Goal: Information Seeking & Learning: Learn about a topic

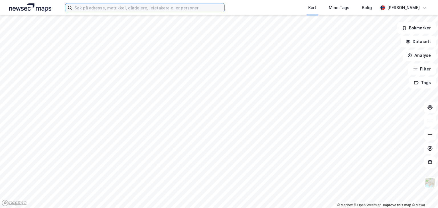
click at [112, 7] on input at bounding box center [148, 7] width 152 height 9
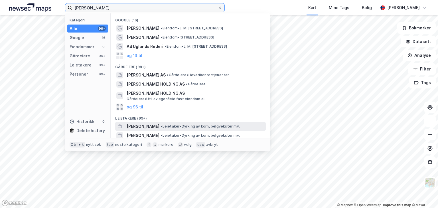
type input "knut aksel ugland"
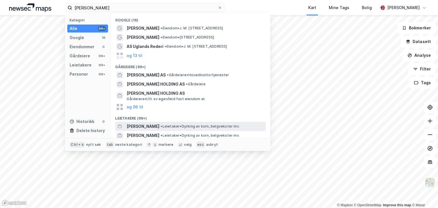
click at [153, 125] on span "[PERSON_NAME]" at bounding box center [143, 126] width 33 height 7
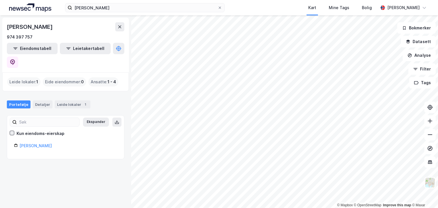
click at [13, 131] on icon at bounding box center [12, 133] width 4 height 4
click at [11, 131] on icon at bounding box center [12, 133] width 4 height 4
click at [83, 147] on div "KNUT AXEL UGLAND 974 397 757 Eiendomstabell Leietakertabell Leide lokaler : 1 E…" at bounding box center [65, 111] width 131 height 193
click at [39, 143] on link "Knut Axel Ugland" at bounding box center [35, 145] width 33 height 5
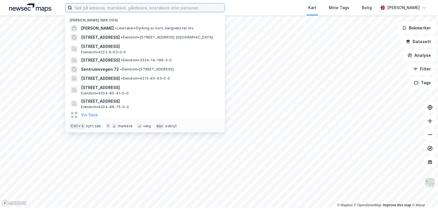
click at [132, 8] on input at bounding box center [148, 7] width 152 height 9
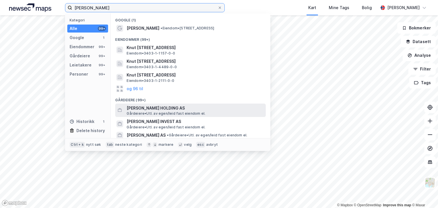
type input "knut axel"
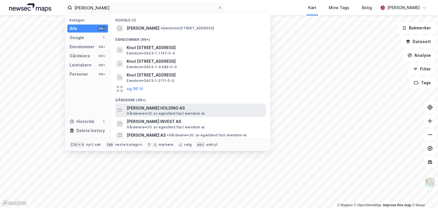
click at [163, 108] on span "[PERSON_NAME] HOLDING AS" at bounding box center [195, 108] width 137 height 7
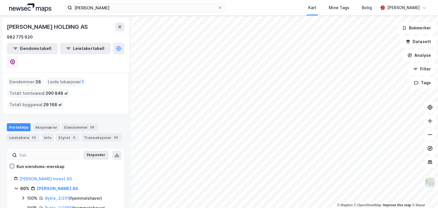
click at [13, 164] on icon at bounding box center [12, 166] width 4 height 4
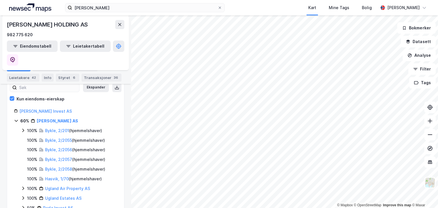
scroll to position [64, 0]
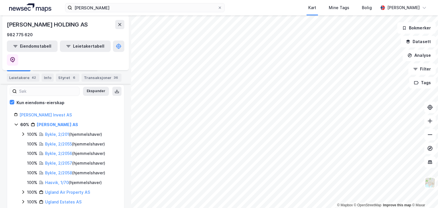
click at [23, 132] on icon at bounding box center [23, 134] width 5 height 5
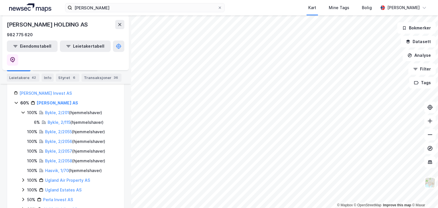
scroll to position [120, 0]
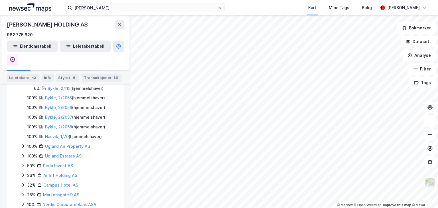
click at [24, 144] on icon at bounding box center [23, 146] width 5 height 5
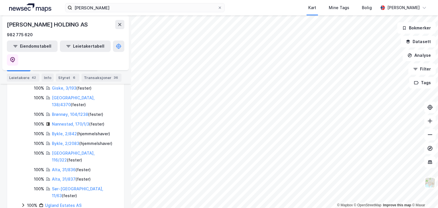
scroll to position [188, 0]
click at [24, 202] on icon at bounding box center [23, 204] width 5 height 5
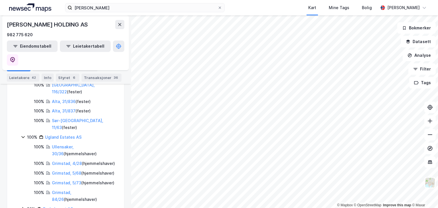
scroll to position [278, 0]
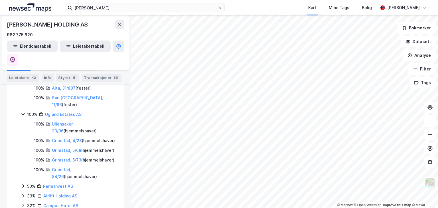
click at [24, 184] on icon at bounding box center [23, 186] width 5 height 5
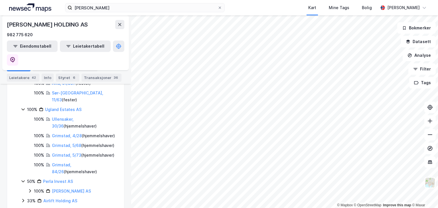
scroll to position [288, 0]
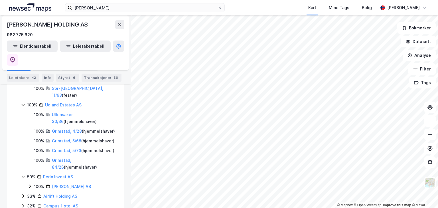
click at [24, 194] on icon at bounding box center [23, 196] width 5 height 5
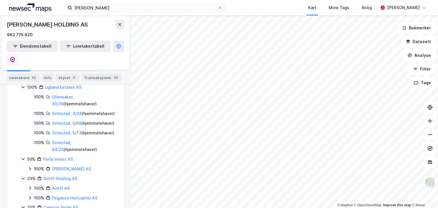
scroll to position [324, 0]
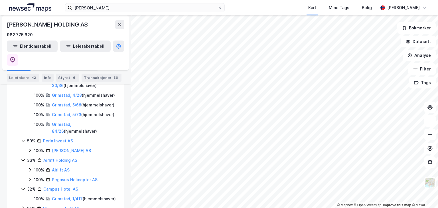
click at [24, 206] on icon at bounding box center [23, 208] width 5 height 5
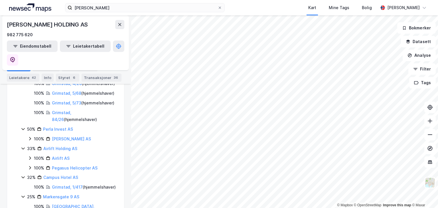
scroll to position [340, 0]
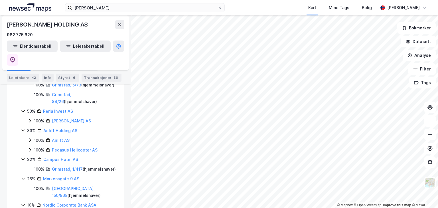
scroll to position [360, 0]
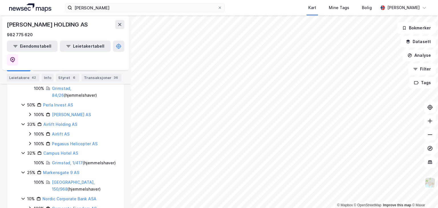
click at [29, 206] on icon at bounding box center [30, 208] width 5 height 5
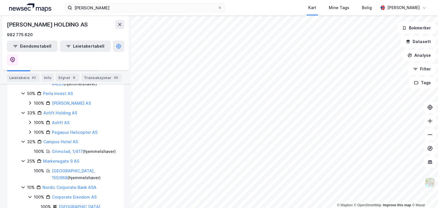
scroll to position [376, 0]
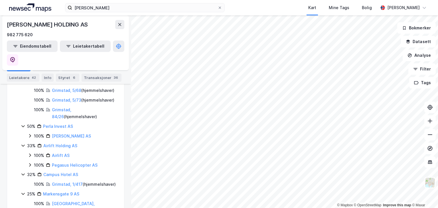
scroll to position [331, 0]
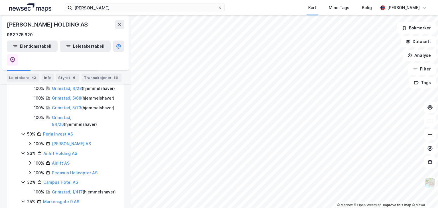
click at [30, 161] on icon at bounding box center [30, 163] width 5 height 5
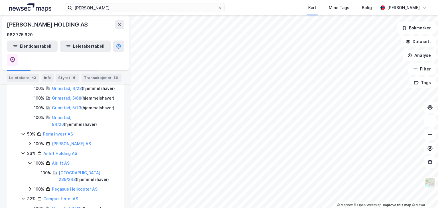
click at [29, 187] on icon at bounding box center [30, 189] width 5 height 5
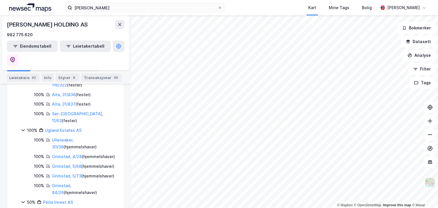
scroll to position [262, 0]
click at [30, 199] on div "50% Perla Invest AS 100% Herwa Eiendom AS" at bounding box center [69, 207] width 96 height 17
click at [29, 208] on div "100% Herwa Eiendom AS" at bounding box center [73, 212] width 90 height 7
click at [35, 46] on button "Eiendomstabell" at bounding box center [32, 46] width 51 height 11
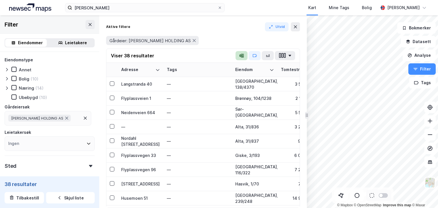
click at [242, 54] on icon "button" at bounding box center [242, 56] width 3 height 4
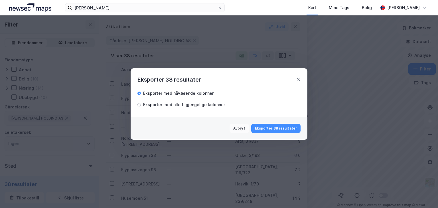
click at [272, 130] on button "Eksporter 38 resultater" at bounding box center [275, 128] width 49 height 9
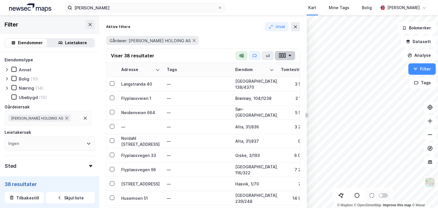
click at [290, 56] on icon "button" at bounding box center [289, 56] width 3 height 2
click at [233, 28] on div "Aktive filtere Utvid" at bounding box center [203, 26] width 194 height 9
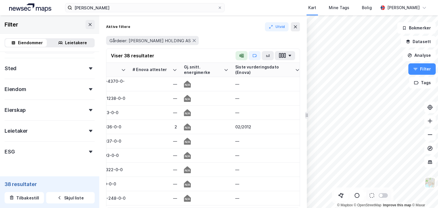
scroll to position [99, 0]
click at [89, 89] on icon at bounding box center [90, 88] width 3 height 2
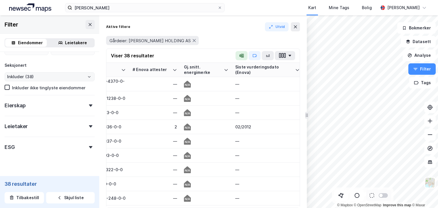
scroll to position [256, 0]
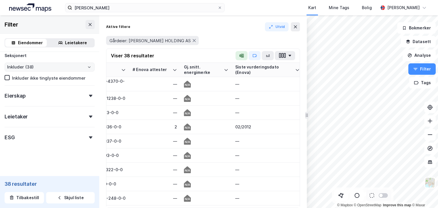
click at [88, 67] on icon "Open" at bounding box center [89, 66] width 3 height 3
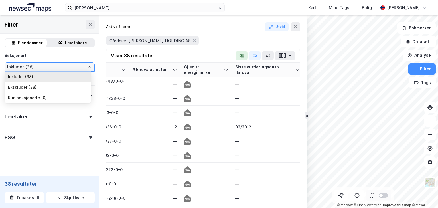
click at [88, 67] on icon "Close" at bounding box center [89, 66] width 3 height 3
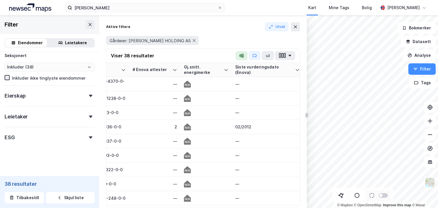
click at [7, 76] on icon at bounding box center [7, 78] width 4 height 4
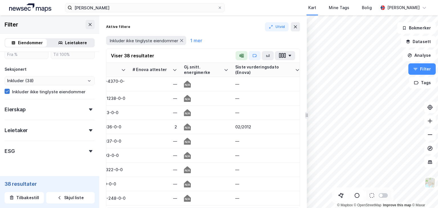
scroll to position [256, 0]
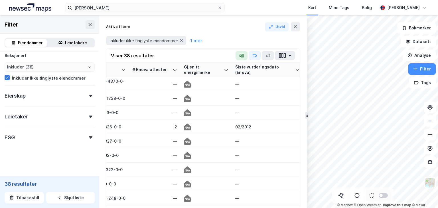
click at [6, 78] on icon at bounding box center [7, 77] width 3 height 2
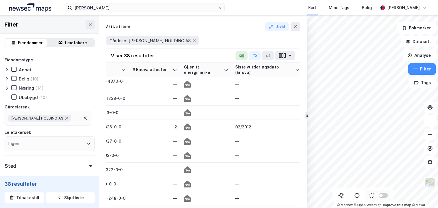
click at [7, 68] on icon at bounding box center [7, 69] width 2 height 3
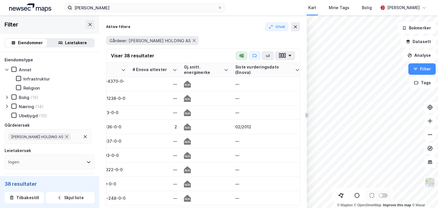
click at [20, 79] on icon at bounding box center [19, 78] width 4 height 4
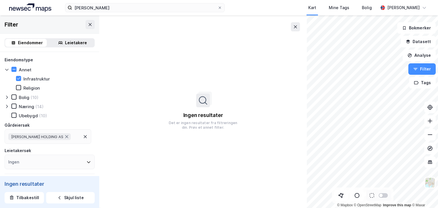
click at [5, 106] on icon at bounding box center [7, 106] width 5 height 5
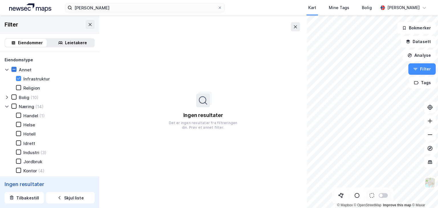
click at [14, 70] on icon at bounding box center [14, 69] width 4 height 4
click at [14, 70] on icon at bounding box center [14, 69] width 3 height 2
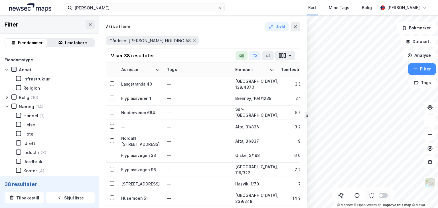
type input "Inkluder (38)"
click at [296, 27] on icon at bounding box center [295, 27] width 5 height 5
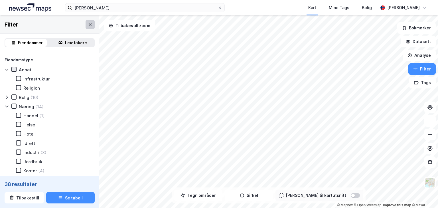
click at [88, 26] on icon at bounding box center [90, 24] width 5 height 5
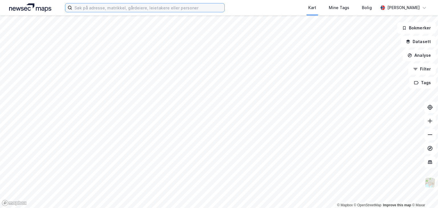
click at [160, 9] on input at bounding box center [148, 7] width 152 height 9
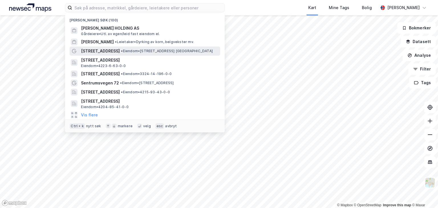
click at [101, 50] on span "[STREET_ADDRESS]" at bounding box center [100, 51] width 39 height 7
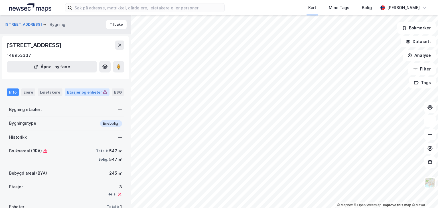
click at [78, 91] on div "Etasjer og enheter" at bounding box center [87, 92] width 40 height 5
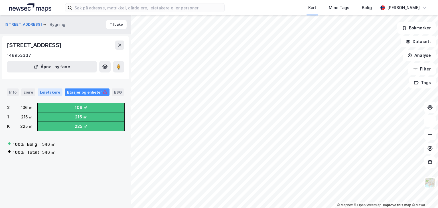
click at [49, 91] on div "Leietakere" at bounding box center [50, 91] width 25 height 7
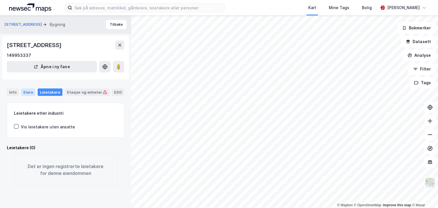
click at [26, 92] on div "Eiere" at bounding box center [28, 91] width 14 height 7
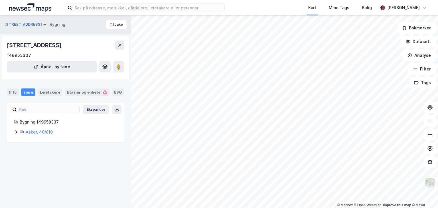
click at [15, 132] on icon at bounding box center [16, 132] width 5 height 5
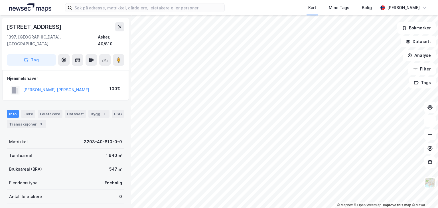
scroll to position [0, 0]
click at [428, 180] on img at bounding box center [430, 182] width 11 height 11
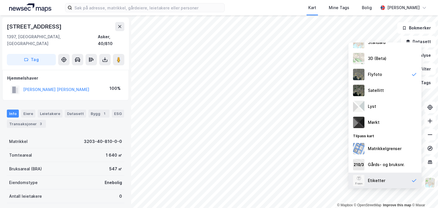
scroll to position [37, 0]
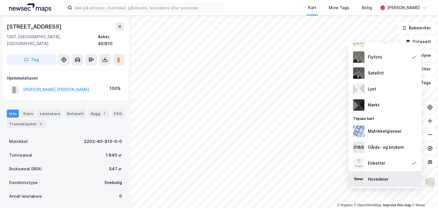
click at [380, 179] on div "Hovedeier" at bounding box center [378, 179] width 21 height 7
click at [411, 179] on icon at bounding box center [414, 179] width 6 height 6
click at [410, 179] on div "Hovedeier" at bounding box center [385, 179] width 73 height 16
click at [411, 179] on icon at bounding box center [414, 179] width 6 height 6
click at [412, 132] on div "Matrikkelgrenser" at bounding box center [385, 131] width 73 height 16
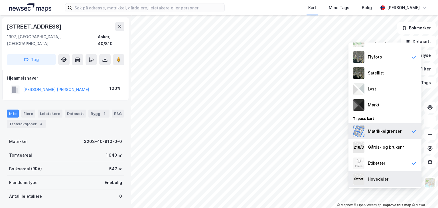
click at [411, 131] on icon at bounding box center [414, 131] width 6 height 6
click at [410, 131] on div "Matrikkelgrenser" at bounding box center [385, 131] width 73 height 16
click at [411, 131] on icon at bounding box center [414, 131] width 6 height 6
click at [410, 131] on div "Matrikkelgrenser" at bounding box center [385, 131] width 73 height 16
click at [411, 131] on icon at bounding box center [414, 131] width 6 height 6
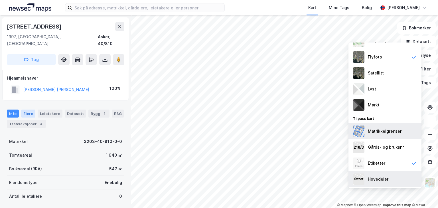
click at [26, 110] on div "Eiere" at bounding box center [28, 114] width 14 height 8
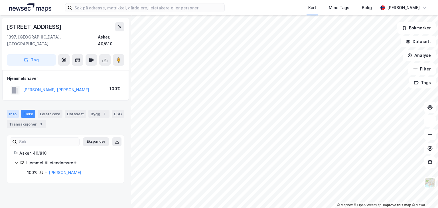
click at [11, 110] on div "Info" at bounding box center [13, 114] width 12 height 8
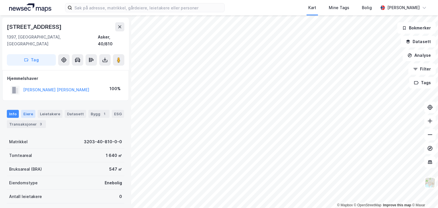
click at [26, 110] on div "Eiere" at bounding box center [28, 114] width 14 height 8
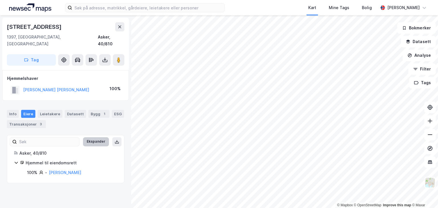
click at [93, 137] on button "Ekspander" at bounding box center [96, 141] width 26 height 9
click at [30, 120] on div "Transaksjoner 3" at bounding box center [26, 124] width 39 height 8
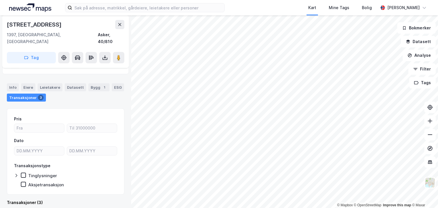
scroll to position [27, 0]
click at [16, 173] on icon at bounding box center [16, 174] width 2 height 3
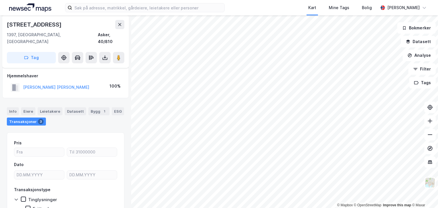
scroll to position [2, 0]
click at [16, 199] on icon at bounding box center [16, 200] width 3 height 2
click at [96, 108] on div "Bygg 1" at bounding box center [98, 112] width 21 height 8
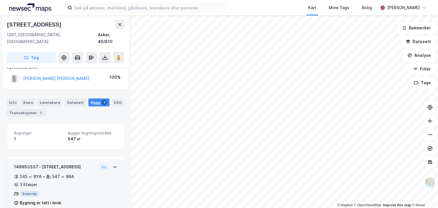
scroll to position [16, 0]
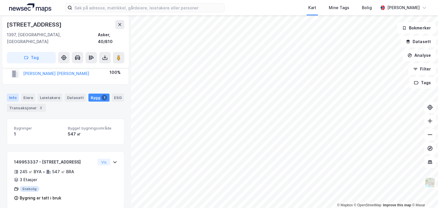
click at [14, 94] on div "Info" at bounding box center [13, 98] width 12 height 8
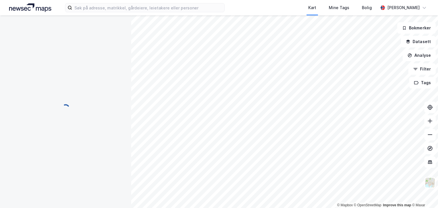
scroll to position [16, 0]
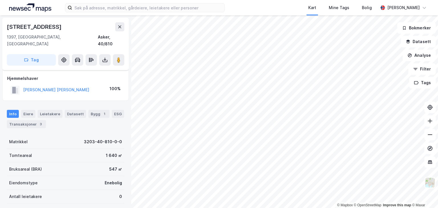
scroll to position [16, 0]
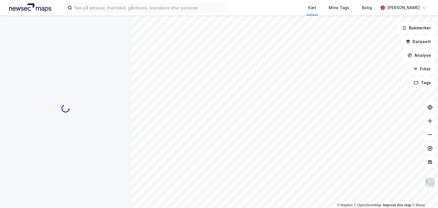
scroll to position [1, 0]
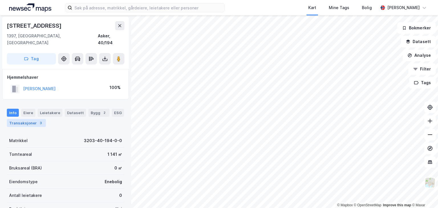
click at [19, 119] on div "Transaksjoner 3" at bounding box center [26, 123] width 39 height 8
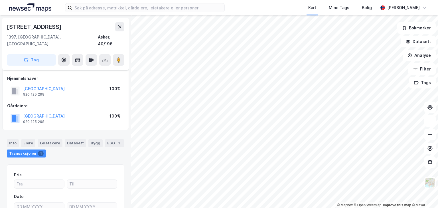
scroll to position [35, 0]
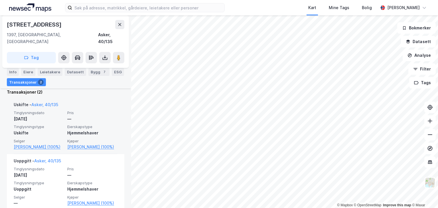
scroll to position [141, 0]
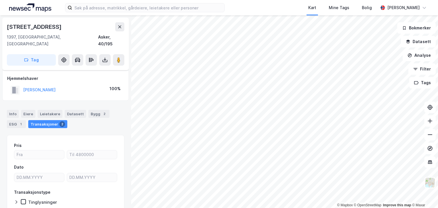
scroll to position [27, 0]
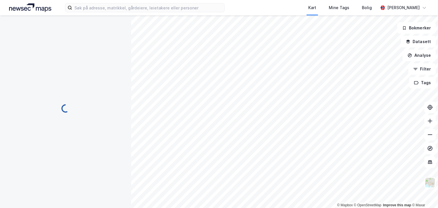
scroll to position [27, 0]
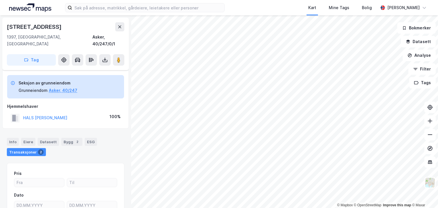
scroll to position [27, 0]
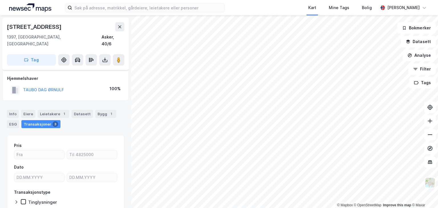
scroll to position [27, 0]
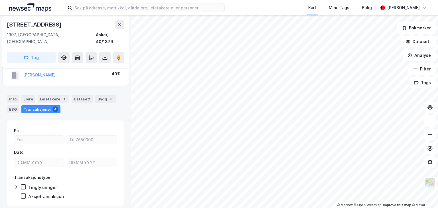
scroll to position [27, 0]
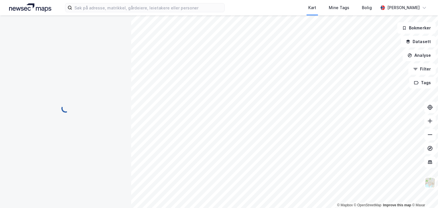
scroll to position [27, 0]
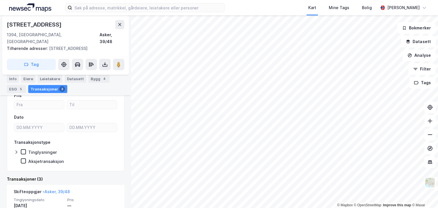
scroll to position [125, 0]
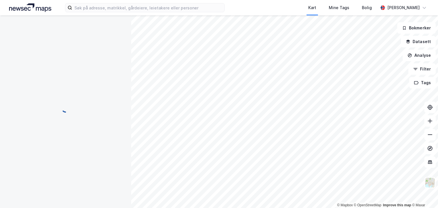
scroll to position [27, 0]
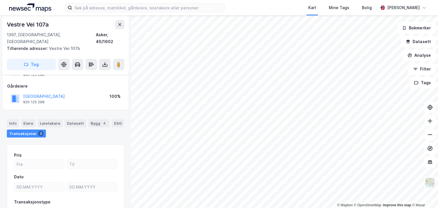
scroll to position [27, 0]
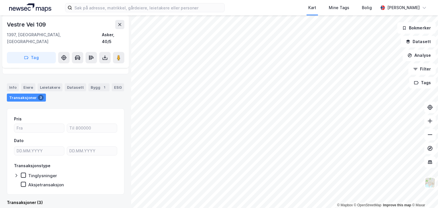
scroll to position [118, 0]
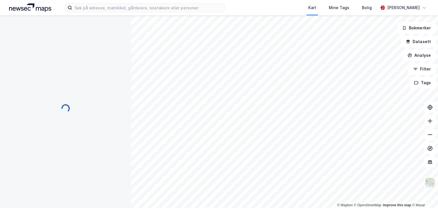
scroll to position [1, 0]
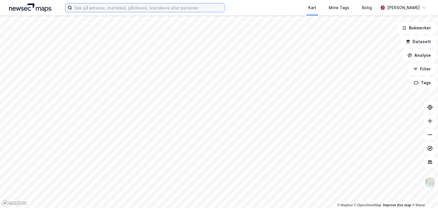
click at [106, 9] on input at bounding box center [148, 7] width 152 height 9
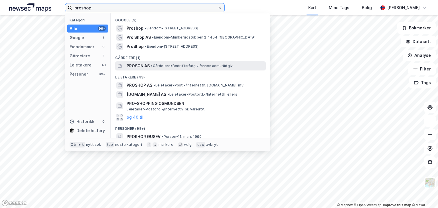
type input "proshop"
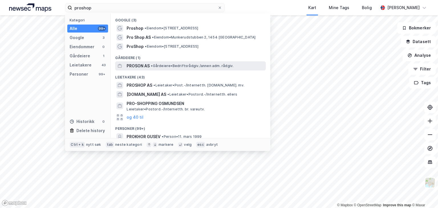
click at [136, 66] on span "PROSON AS" at bounding box center [138, 65] width 23 height 7
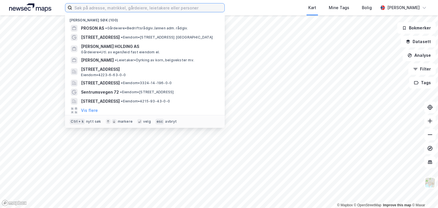
click at [208, 8] on input at bounding box center [148, 7] width 152 height 9
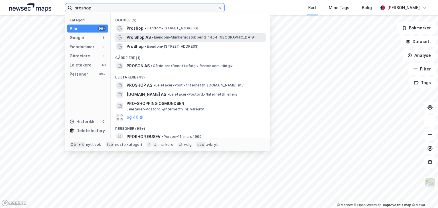
type input "proshop"
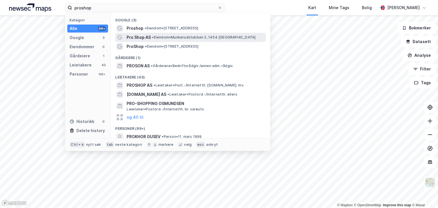
click at [140, 37] on span "Pro Shop AS" at bounding box center [139, 37] width 24 height 7
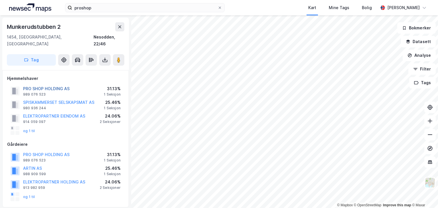
click at [0, 0] on button "PRO SHOP HOLDING AS" at bounding box center [0, 0] width 0 height 0
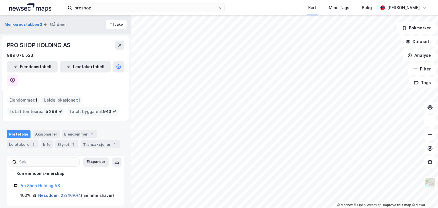
click at [49, 193] on link "Nesodden, 22/46/0/4" at bounding box center [59, 195] width 43 height 5
click at [72, 130] on div "Eiendommer 1" at bounding box center [79, 134] width 35 height 8
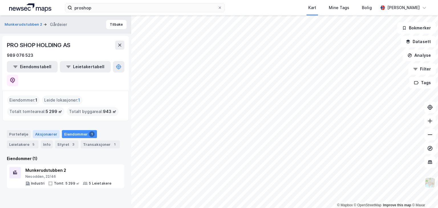
click at [45, 130] on div "Aksjonærer" at bounding box center [46, 134] width 27 height 8
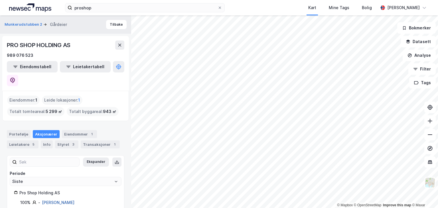
click at [55, 200] on link "[PERSON_NAME]" at bounding box center [58, 202] width 33 height 5
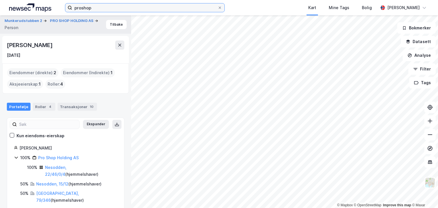
click at [110, 7] on input "proshop" at bounding box center [145, 7] width 146 height 9
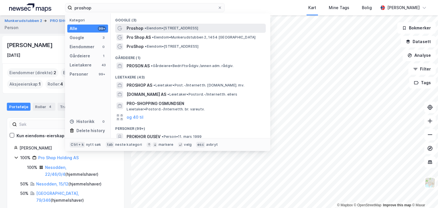
click at [136, 29] on span "Proshop" at bounding box center [135, 28] width 17 height 7
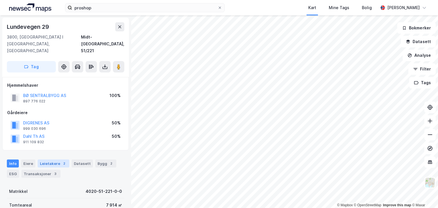
click at [49, 159] on div "Leietakere 2" at bounding box center [54, 163] width 32 height 8
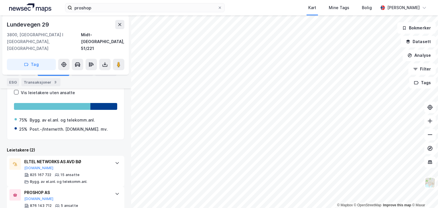
scroll to position [118, 0]
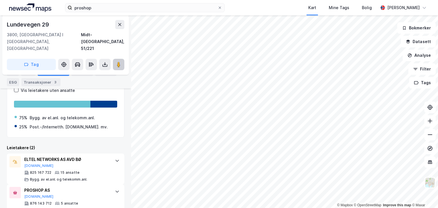
click at [120, 62] on image at bounding box center [118, 65] width 3 height 6
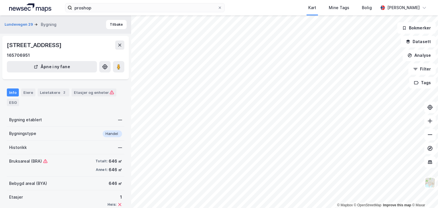
scroll to position [31, 0]
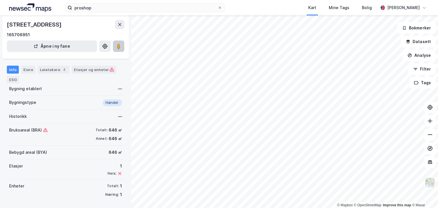
click at [119, 48] on image at bounding box center [118, 46] width 3 height 6
click at [49, 69] on div "Leietakere 2" at bounding box center [54, 70] width 32 height 8
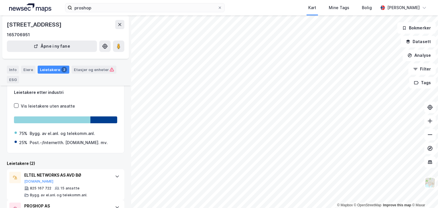
scroll to position [60, 0]
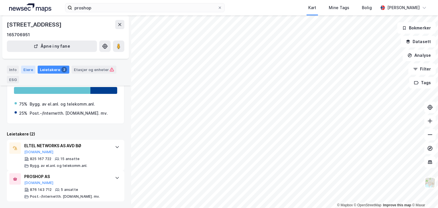
click at [27, 71] on div "Eiere" at bounding box center [28, 70] width 14 height 8
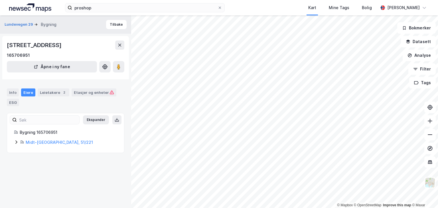
click at [16, 141] on icon at bounding box center [16, 141] width 2 height 3
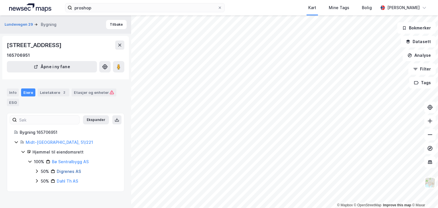
click at [63, 171] on link "Digrenes AS" at bounding box center [69, 171] width 24 height 5
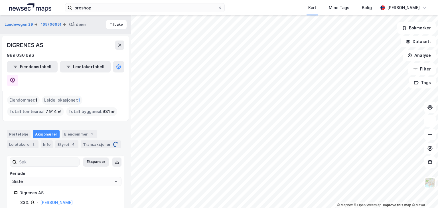
scroll to position [17, 0]
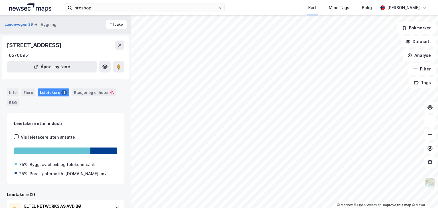
scroll to position [60, 0]
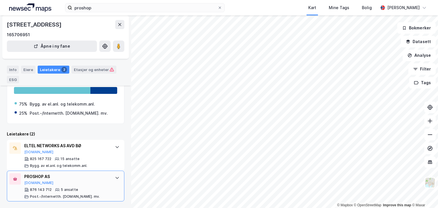
click at [35, 174] on div "PROSHOP AS" at bounding box center [66, 176] width 85 height 7
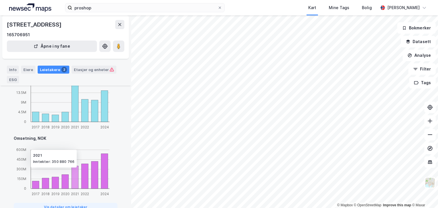
scroll to position [378, 0]
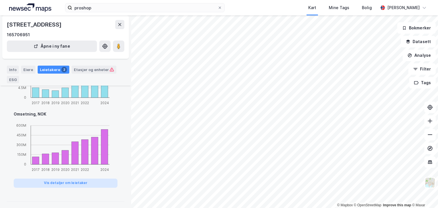
click at [59, 183] on button "Vis detaljer om leietaker" at bounding box center [66, 183] width 104 height 9
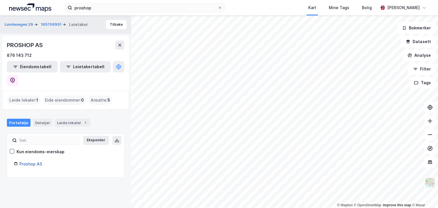
click at [32, 161] on link "Proshop AS" at bounding box center [30, 163] width 23 height 5
click at [33, 8] on img at bounding box center [30, 7] width 42 height 9
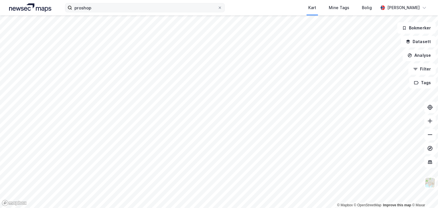
click at [219, 8] on icon at bounding box center [219, 7] width 3 height 3
click at [218, 8] on input "proshop" at bounding box center [145, 7] width 146 height 9
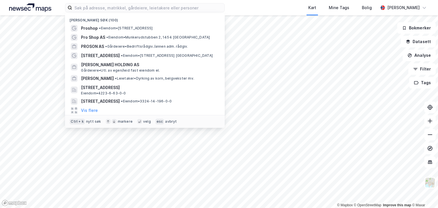
click at [261, 6] on div "Kart Mine Tags Bolig" at bounding box center [315, 7] width 126 height 15
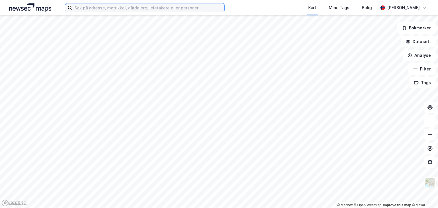
click at [175, 7] on input at bounding box center [148, 7] width 152 height 9
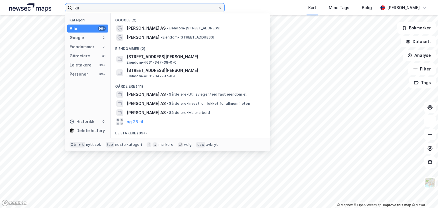
type input "k"
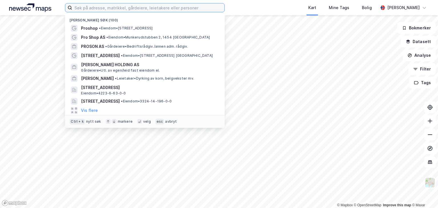
click at [130, 9] on input at bounding box center [148, 7] width 152 height 9
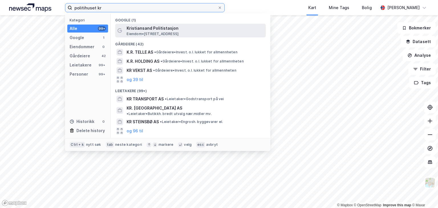
type input "politihuset kr"
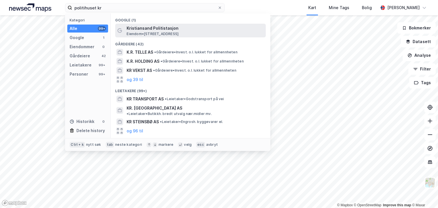
click at [147, 29] on span "Kristiansand Politistasjon" at bounding box center [195, 28] width 137 height 7
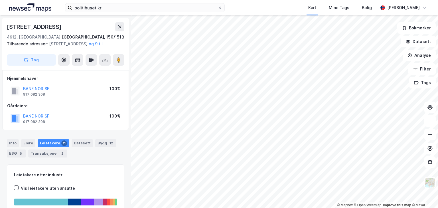
scroll to position [46, 0]
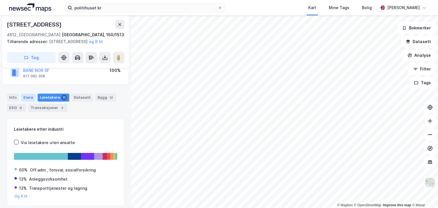
click at [28, 102] on div "Eiere" at bounding box center [28, 98] width 14 height 8
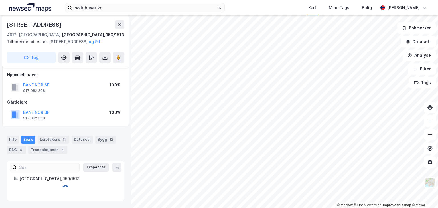
scroll to position [18, 0]
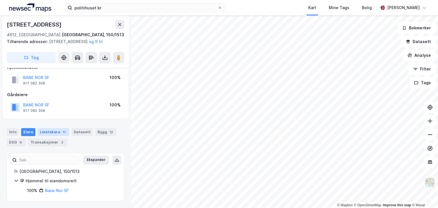
click at [49, 132] on div "Leietakere 11" at bounding box center [54, 132] width 32 height 8
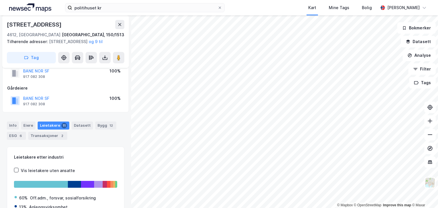
scroll to position [46, 0]
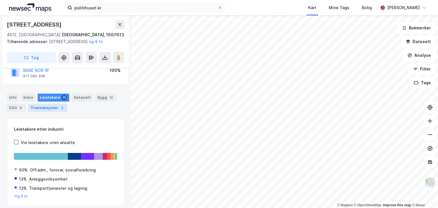
click at [46, 112] on div "Transaksjoner 2" at bounding box center [47, 108] width 39 height 8
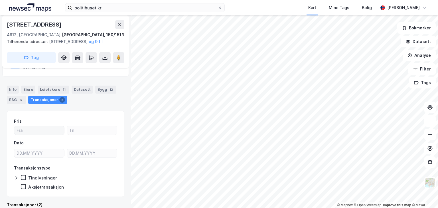
scroll to position [47, 0]
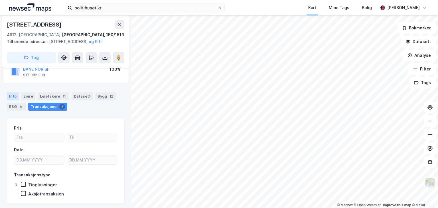
click at [12, 100] on div "Info" at bounding box center [13, 96] width 12 height 8
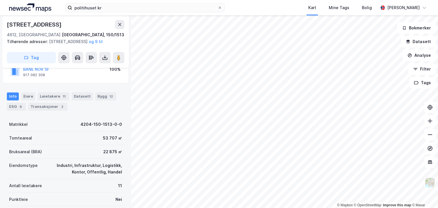
click at [31, 23] on div "[STREET_ADDRESS]" at bounding box center [35, 24] width 56 height 9
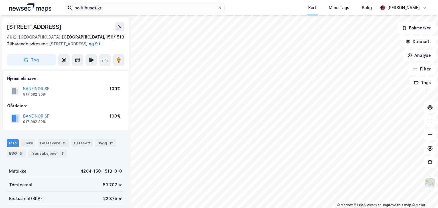
click at [0, 0] on button "og 9 til" at bounding box center [0, 0] width 0 height 0
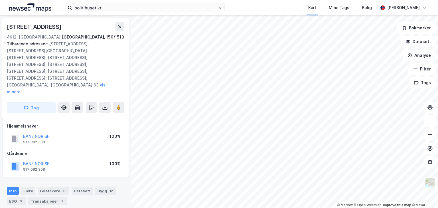
click at [27, 29] on div "[STREET_ADDRESS]" at bounding box center [35, 26] width 56 height 9
click at [71, 25] on div "[STREET_ADDRESS]" at bounding box center [66, 26] width 118 height 9
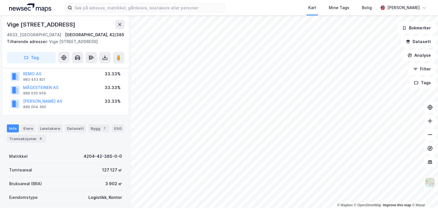
scroll to position [46, 0]
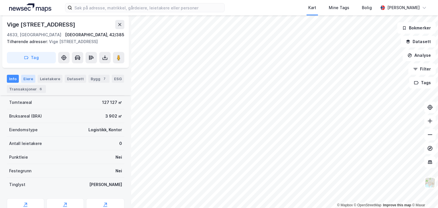
click at [28, 79] on div "Eiere" at bounding box center [28, 79] width 14 height 8
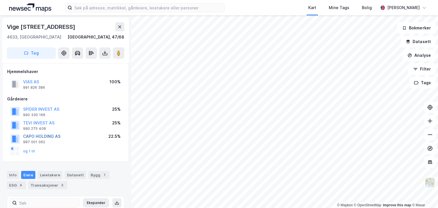
click at [0, 0] on button "CAPO HOLDING AS" at bounding box center [0, 0] width 0 height 0
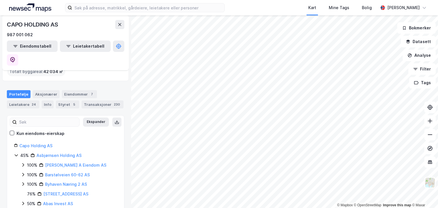
scroll to position [68, 0]
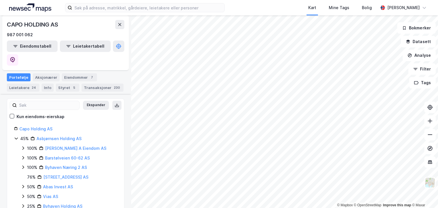
click at [17, 136] on icon at bounding box center [16, 138] width 5 height 5
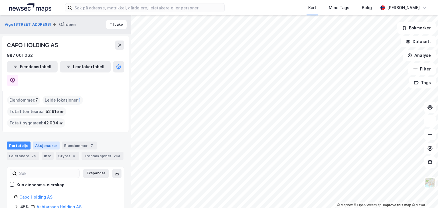
click at [42, 142] on div "Aksjonærer" at bounding box center [46, 146] width 27 height 8
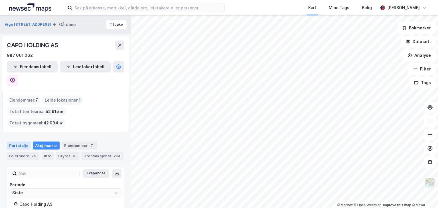
click at [17, 142] on div "Portefølje" at bounding box center [19, 146] width 24 height 8
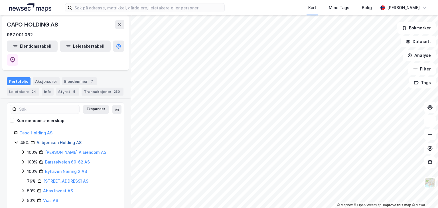
scroll to position [68, 0]
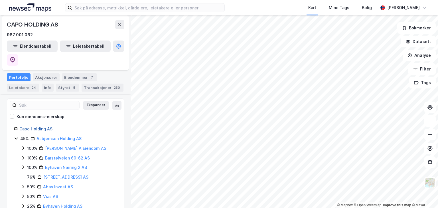
click at [29, 126] on link "Capo Holding AS" at bounding box center [35, 128] width 33 height 5
click at [38, 126] on link "Capo Holding AS" at bounding box center [35, 128] width 33 height 5
click at [51, 136] on link "Asbjørnsen Holding AS" at bounding box center [59, 138] width 45 height 5
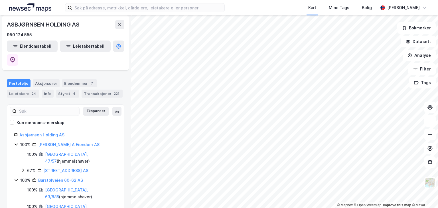
scroll to position [46, 0]
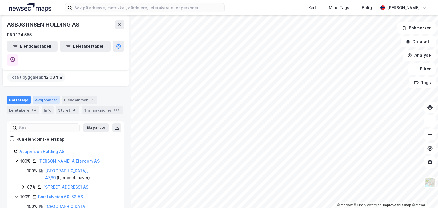
click at [44, 96] on div "Aksjonærer" at bounding box center [46, 100] width 27 height 8
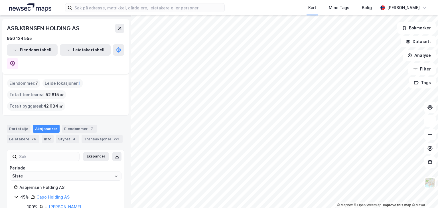
scroll to position [46, 0]
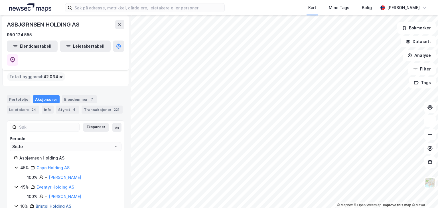
click at [59, 204] on link "Bristol Holding AS" at bounding box center [54, 206] width 36 height 5
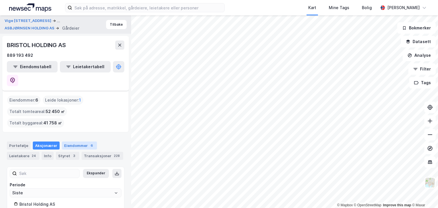
click at [75, 142] on div "Eiendommer 6" at bounding box center [79, 146] width 35 height 8
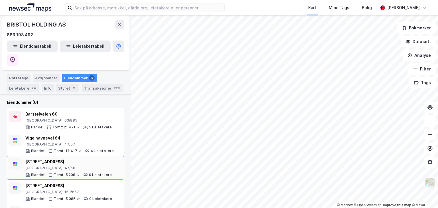
scroll to position [68, 0]
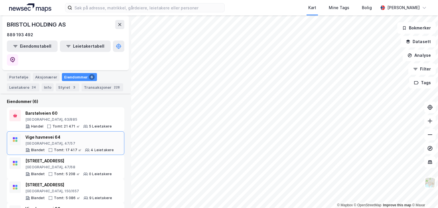
click at [42, 141] on div "[GEOGRAPHIC_DATA], 47/57" at bounding box center [69, 143] width 89 height 5
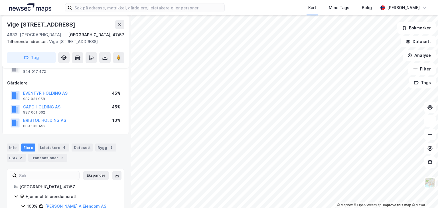
scroll to position [46, 0]
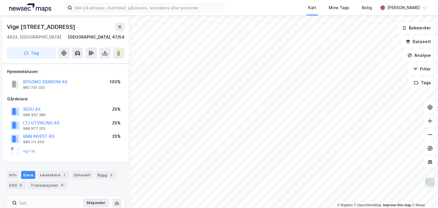
scroll to position [46, 0]
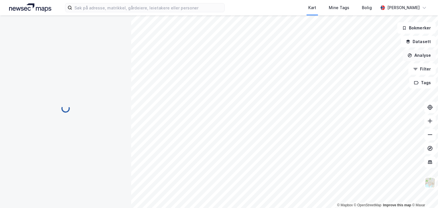
scroll to position [4, 0]
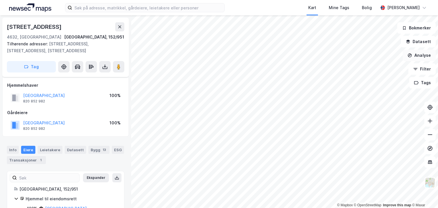
scroll to position [3, 0]
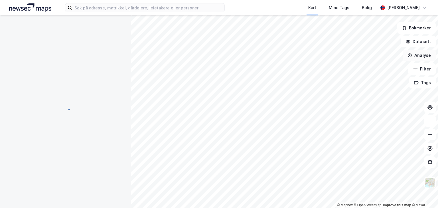
scroll to position [3, 0]
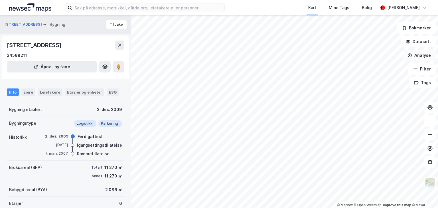
scroll to position [3, 0]
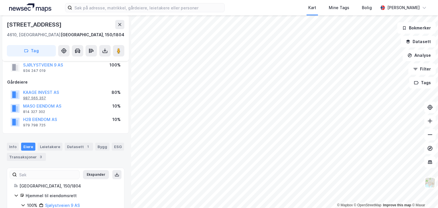
scroll to position [15, 0]
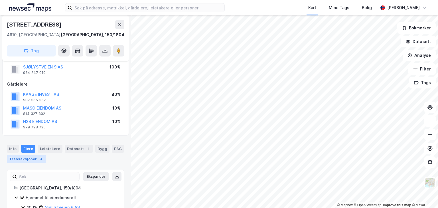
click at [27, 157] on div "Transaksjoner 3" at bounding box center [26, 159] width 39 height 8
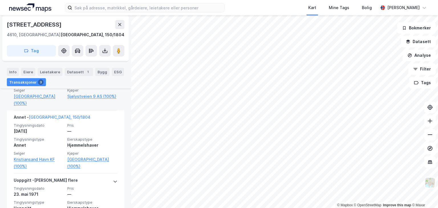
scroll to position [243, 0]
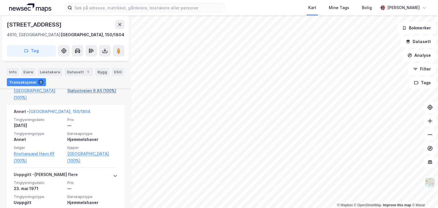
click at [80, 91] on link "Sjølystveien 9 AS (100%)" at bounding box center [92, 90] width 50 height 7
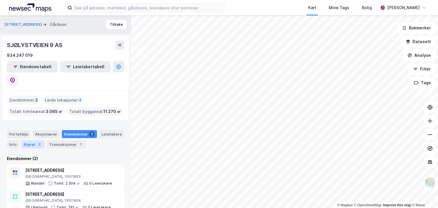
click at [29, 140] on div "Styret 3" at bounding box center [32, 144] width 23 height 8
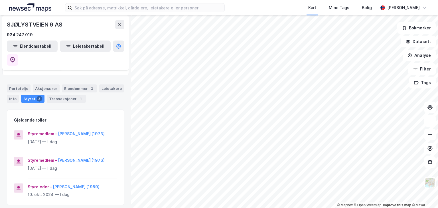
scroll to position [23, 0]
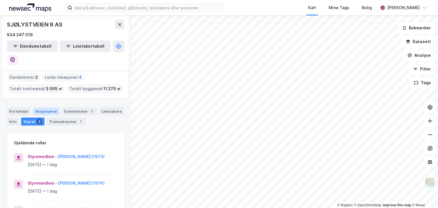
click at [46, 107] on div "Aksjonærer" at bounding box center [46, 111] width 27 height 8
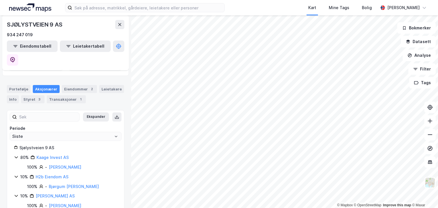
scroll to position [46, 0]
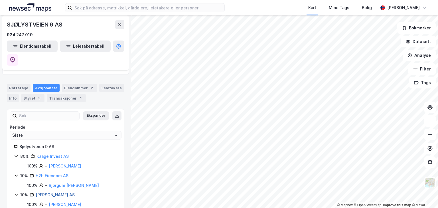
click at [50, 192] on link "Maso Eiendom AS" at bounding box center [55, 194] width 39 height 5
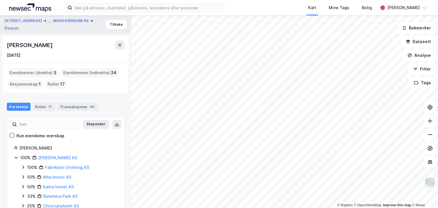
scroll to position [91, 0]
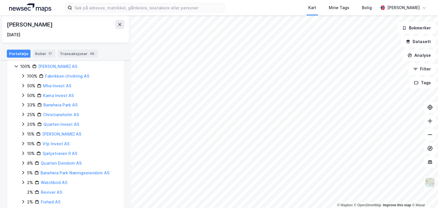
click at [24, 114] on icon at bounding box center [23, 114] width 5 height 5
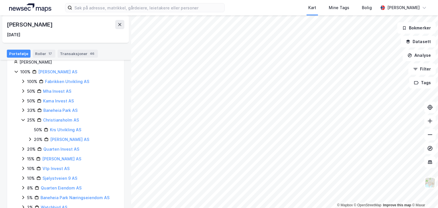
scroll to position [89, 0]
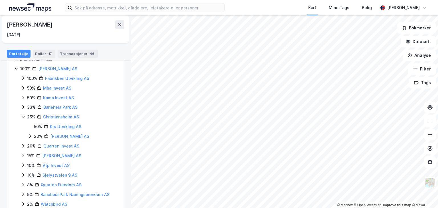
click at [23, 79] on icon at bounding box center [23, 78] width 5 height 5
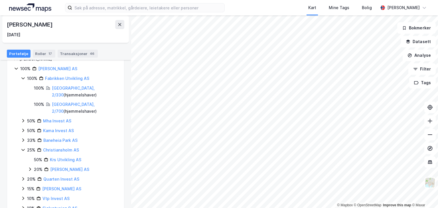
click at [24, 120] on icon at bounding box center [23, 120] width 2 height 3
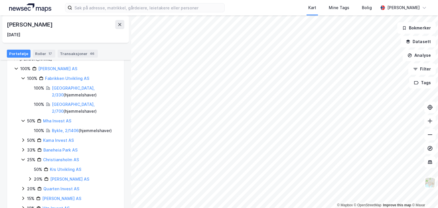
scroll to position [135, 0]
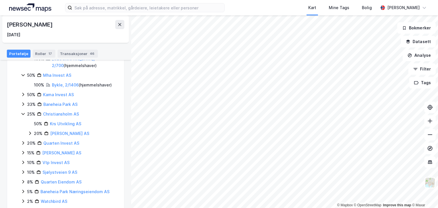
click at [23, 93] on icon at bounding box center [23, 94] width 2 height 3
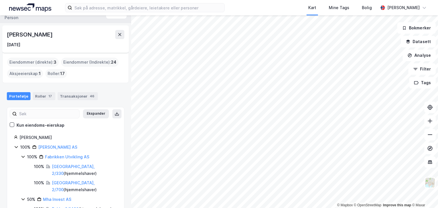
scroll to position [0, 0]
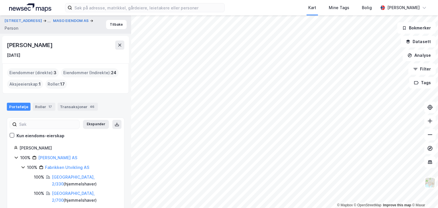
click at [89, 73] on div "Eiendommer (Indirekte) : 24" at bounding box center [90, 72] width 58 height 9
click at [11, 135] on icon at bounding box center [12, 135] width 4 height 4
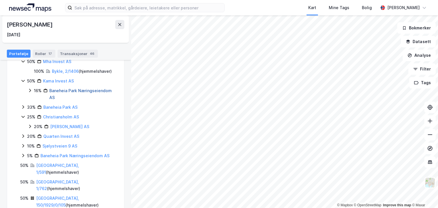
scroll to position [149, 0]
click at [23, 106] on icon at bounding box center [23, 106] width 5 height 5
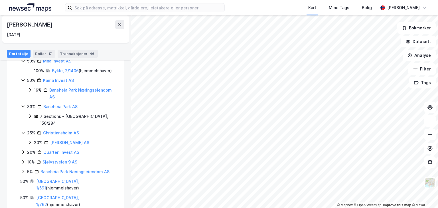
click at [23, 150] on icon at bounding box center [23, 151] width 2 height 3
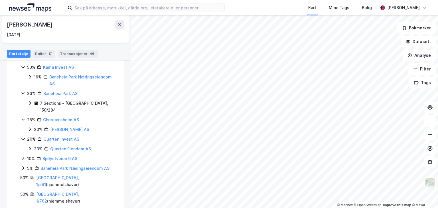
scroll to position [169, 0]
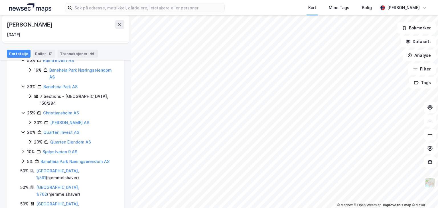
click at [24, 149] on icon at bounding box center [23, 151] width 5 height 5
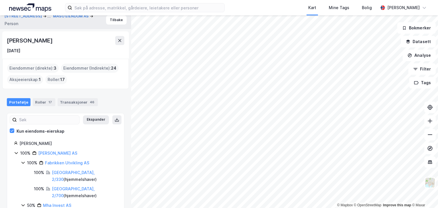
scroll to position [0, 0]
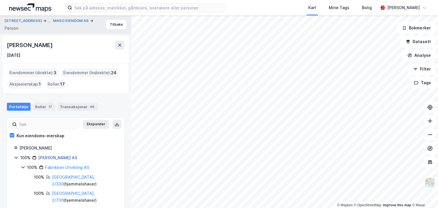
click at [54, 157] on link "Maso Eiendom AS" at bounding box center [57, 157] width 39 height 5
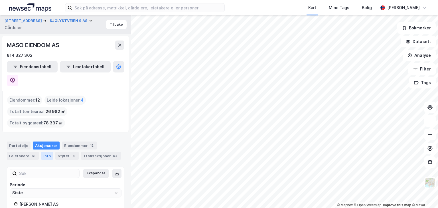
click at [48, 152] on div "Info" at bounding box center [47, 156] width 12 height 8
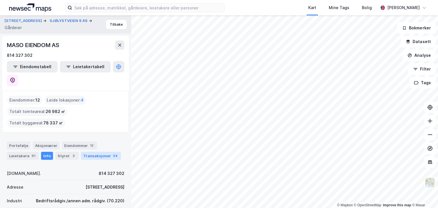
click at [98, 152] on div "Transaksjoner 54" at bounding box center [101, 156] width 40 height 8
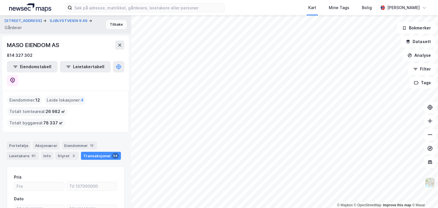
click at [114, 24] on button "Tilbake" at bounding box center [116, 24] width 21 height 9
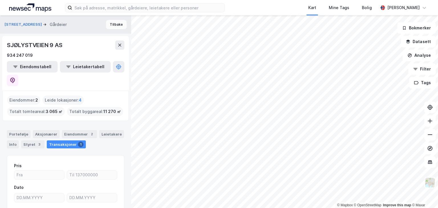
click at [114, 24] on button "Tilbake" at bounding box center [116, 24] width 21 height 9
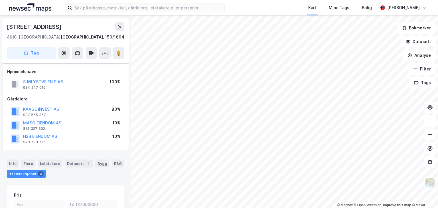
scroll to position [83, 0]
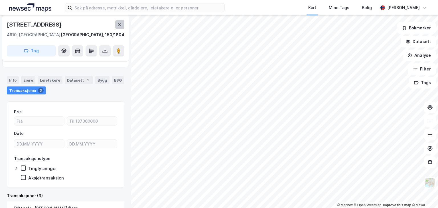
click at [118, 24] on icon at bounding box center [120, 24] width 5 height 5
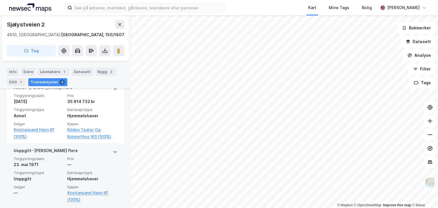
scroll to position [182, 0]
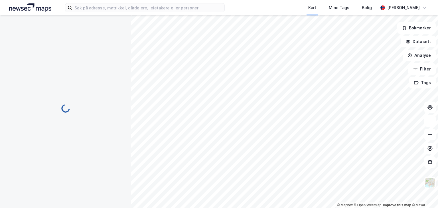
scroll to position [47, 0]
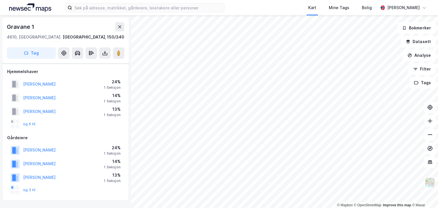
scroll to position [47, 0]
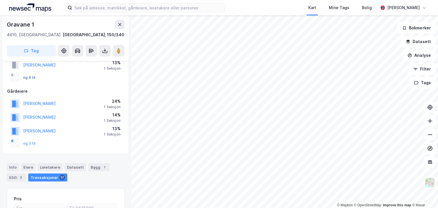
click at [0, 0] on button "og 6 til" at bounding box center [0, 0] width 0 height 0
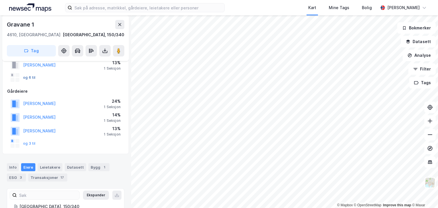
scroll to position [74, 0]
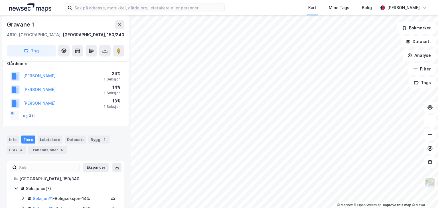
click at [0, 0] on button "og 3 til" at bounding box center [0, 0] width 0 height 0
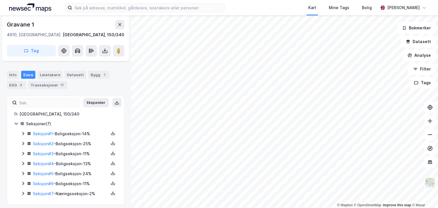
scroll to position [142, 0]
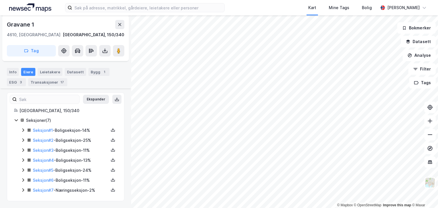
click at [23, 130] on icon at bounding box center [23, 130] width 5 height 5
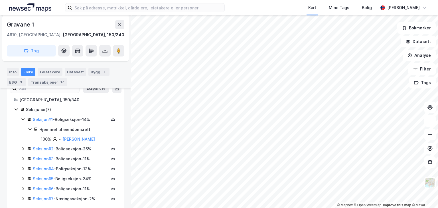
scroll to position [162, 0]
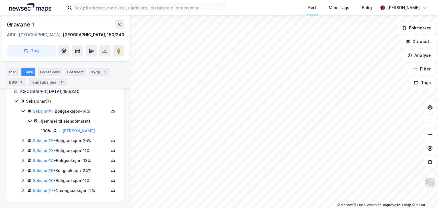
click at [22, 169] on icon at bounding box center [23, 170] width 5 height 5
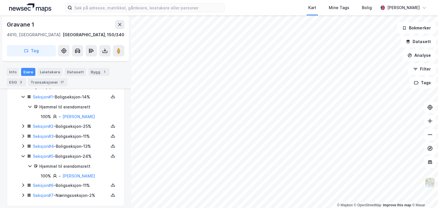
scroll to position [181, 0]
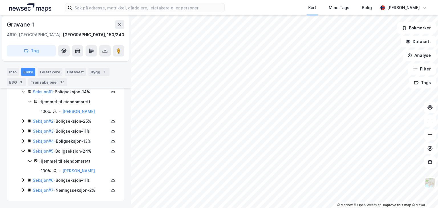
click at [22, 140] on icon at bounding box center [23, 141] width 5 height 5
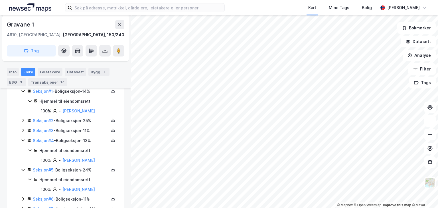
click at [24, 129] on icon at bounding box center [23, 130] width 5 height 5
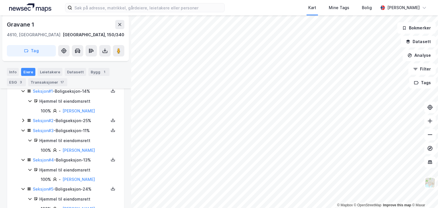
click at [22, 119] on icon at bounding box center [23, 120] width 5 height 5
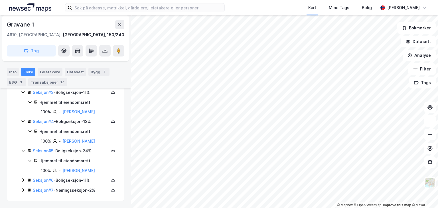
click at [23, 179] on icon at bounding box center [23, 180] width 5 height 5
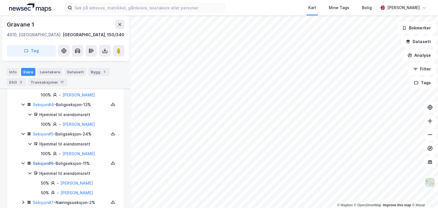
scroll to position [278, 0]
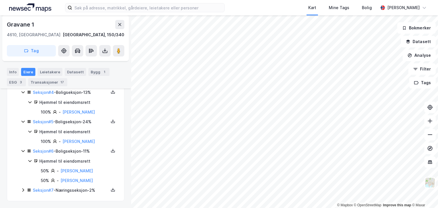
click at [22, 189] on icon at bounding box center [23, 190] width 5 height 5
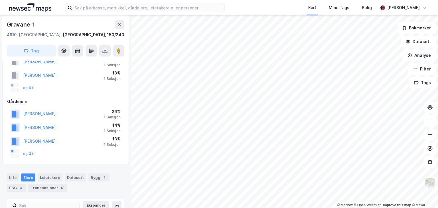
scroll to position [0, 0]
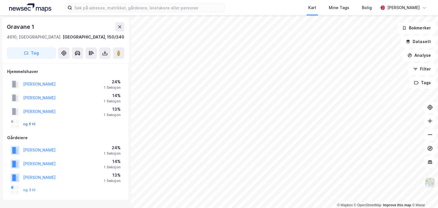
click at [0, 0] on button "og 6 til" at bounding box center [0, 0] width 0 height 0
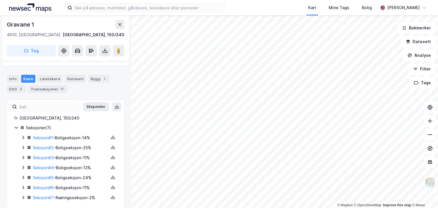
scroll to position [142, 0]
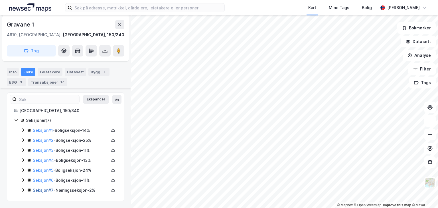
click at [40, 190] on link "Seksjon # 7" at bounding box center [43, 190] width 21 height 5
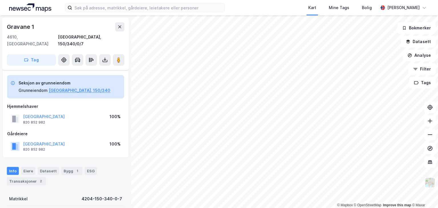
scroll to position [107, 0]
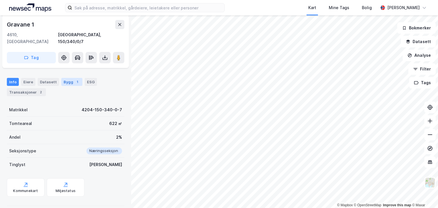
click at [64, 78] on div "Bygg 1" at bounding box center [71, 82] width 21 height 8
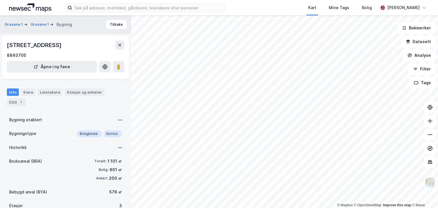
scroll to position [39, 0]
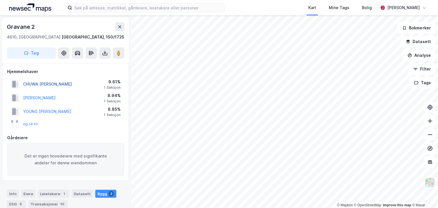
click at [0, 0] on button "CHUWA LULU VICTORIA" at bounding box center [0, 0] width 0 height 0
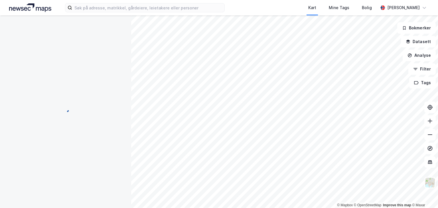
scroll to position [1, 0]
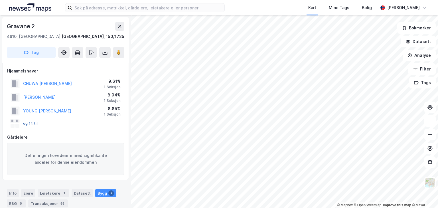
click at [0, 0] on button "og 14 til" at bounding box center [0, 0] width 0 height 0
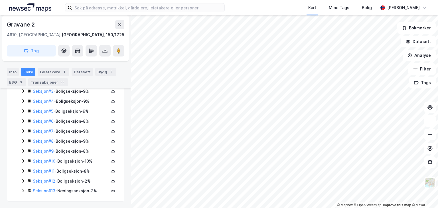
scroll to position [183, 0]
click at [23, 159] on icon at bounding box center [23, 160] width 5 height 5
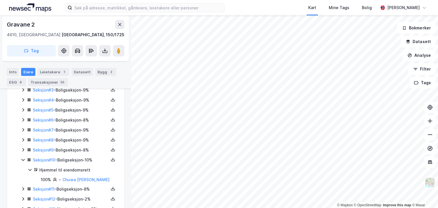
scroll to position [202, 0]
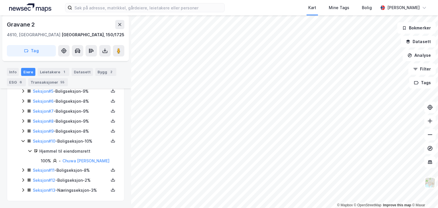
click at [22, 169] on icon at bounding box center [23, 170] width 5 height 5
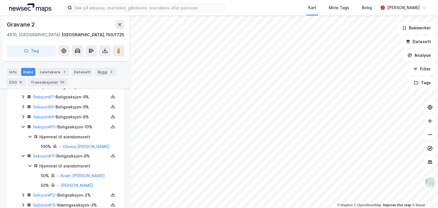
scroll to position [231, 0]
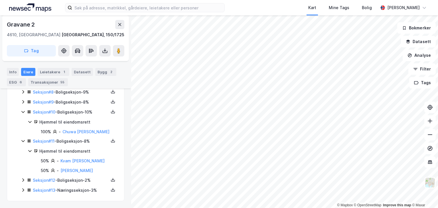
click at [24, 180] on icon at bounding box center [23, 179] width 2 height 3
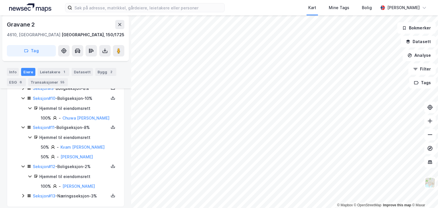
scroll to position [251, 0]
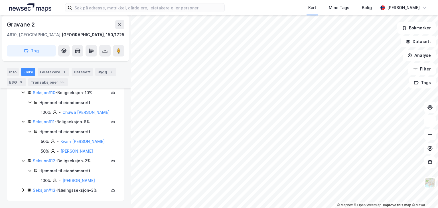
click at [23, 189] on icon at bounding box center [23, 189] width 2 height 3
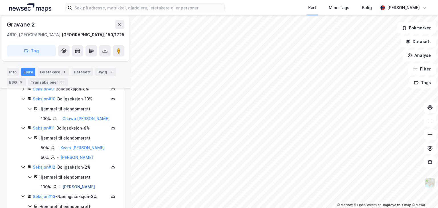
scroll to position [221, 0]
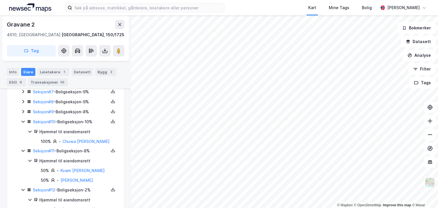
click at [22, 113] on icon at bounding box center [23, 111] width 5 height 5
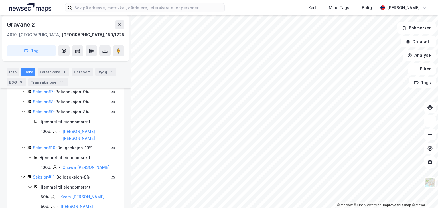
click at [23, 101] on icon at bounding box center [23, 101] width 5 height 5
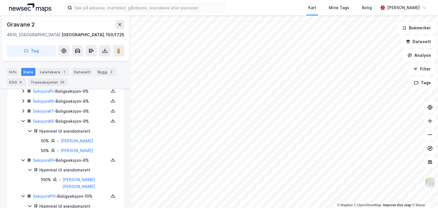
scroll to position [175, 0]
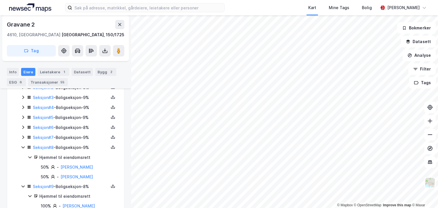
click at [23, 136] on icon at bounding box center [23, 137] width 5 height 5
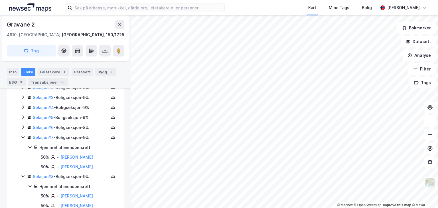
click at [23, 125] on icon at bounding box center [23, 127] width 5 height 5
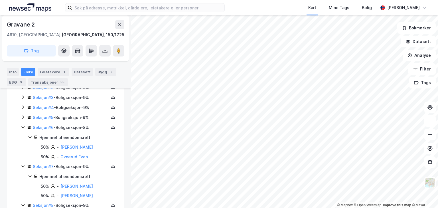
click at [22, 115] on icon at bounding box center [23, 117] width 5 height 5
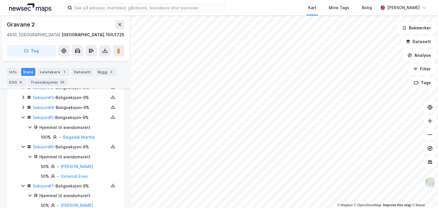
click at [23, 108] on icon at bounding box center [23, 107] width 5 height 5
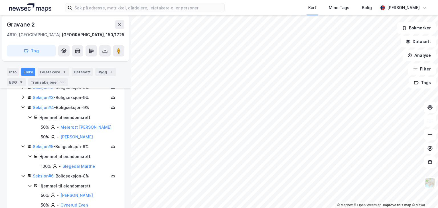
scroll to position [152, 0]
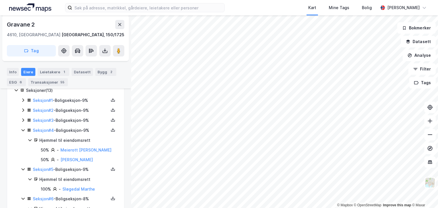
click at [24, 121] on icon at bounding box center [23, 120] width 5 height 5
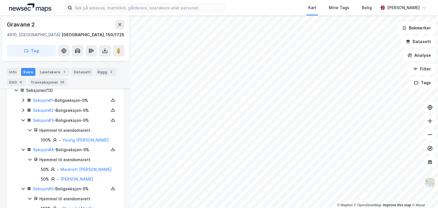
click at [23, 110] on icon at bounding box center [23, 110] width 5 height 5
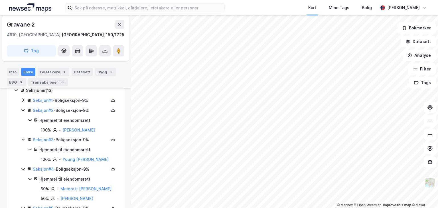
click at [23, 100] on icon at bounding box center [23, 100] width 5 height 5
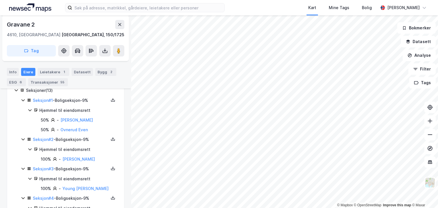
click at [23, 99] on icon at bounding box center [23, 100] width 5 height 5
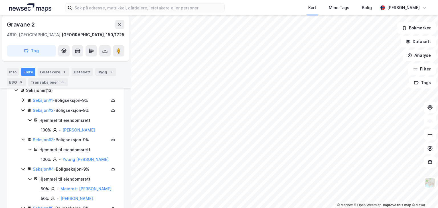
click at [23, 99] on icon at bounding box center [23, 100] width 5 height 5
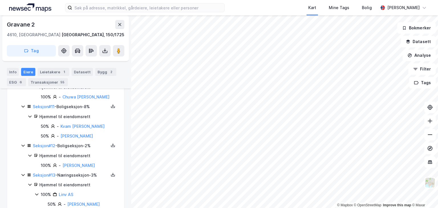
scroll to position [512, 0]
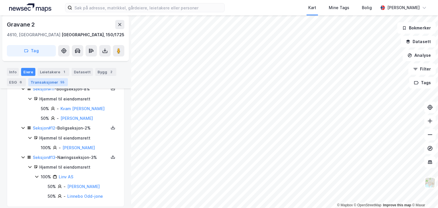
click at [44, 82] on div "Transaksjoner 55" at bounding box center [48, 82] width 40 height 8
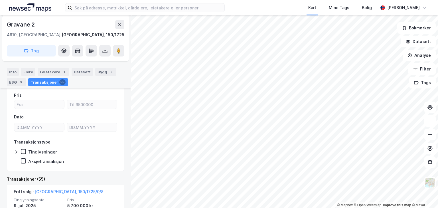
scroll to position [137, 0]
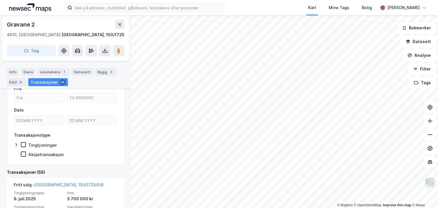
click at [16, 146] on icon at bounding box center [16, 145] width 2 height 3
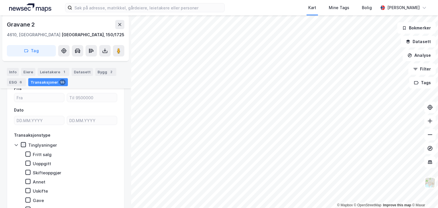
click at [25, 144] on icon at bounding box center [23, 145] width 3 height 2
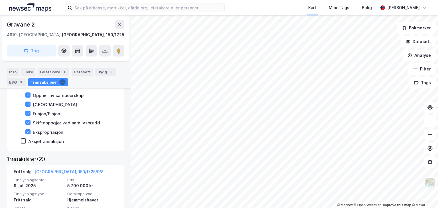
scroll to position [160, 0]
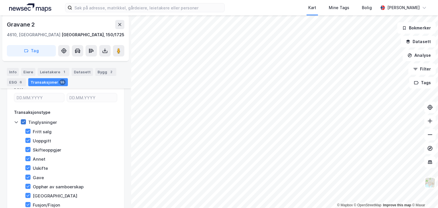
click at [24, 121] on icon at bounding box center [23, 122] width 4 height 4
click at [26, 130] on icon at bounding box center [28, 131] width 4 height 4
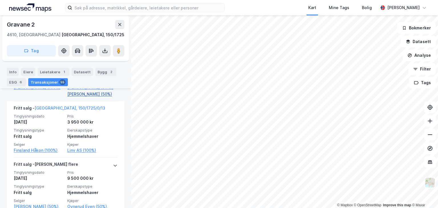
scroll to position [388, 0]
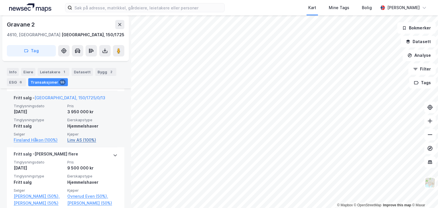
click at [73, 144] on link "Linv AS (100%)" at bounding box center [92, 140] width 50 height 7
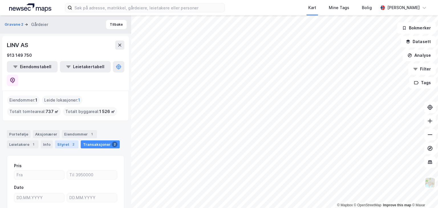
click at [62, 140] on div "Styret 2" at bounding box center [66, 144] width 23 height 8
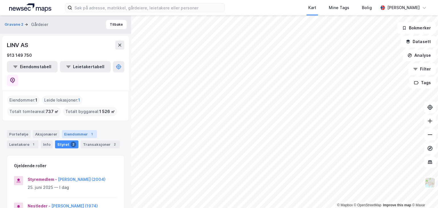
click at [76, 130] on div "Eiendommer 1" at bounding box center [79, 134] width 35 height 8
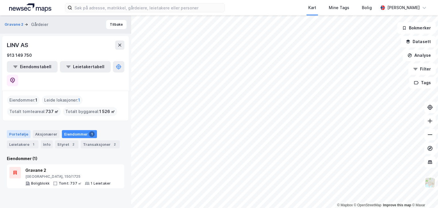
click at [17, 130] on div "Portefølje" at bounding box center [19, 134] width 24 height 8
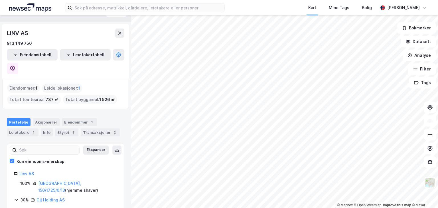
scroll to position [17, 0]
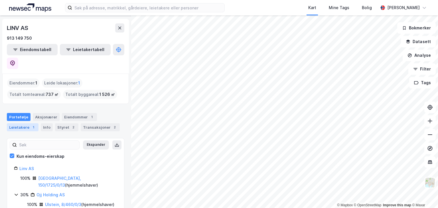
click at [24, 123] on div "Leietakere 1" at bounding box center [23, 127] width 32 height 8
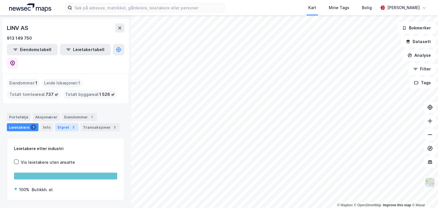
click at [64, 123] on div "Styret 2" at bounding box center [66, 127] width 23 height 8
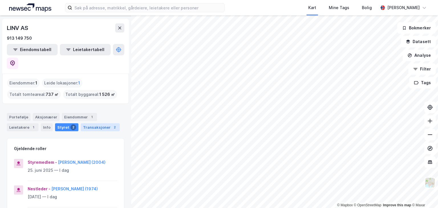
click at [96, 123] on div "Transaksjoner 2" at bounding box center [100, 127] width 39 height 8
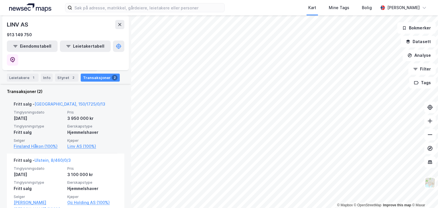
scroll to position [159, 0]
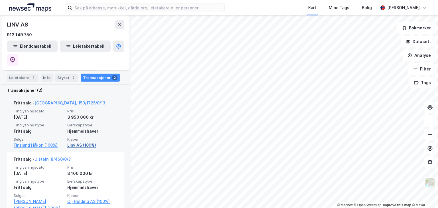
click at [78, 142] on link "Linv AS (100%)" at bounding box center [92, 145] width 50 height 7
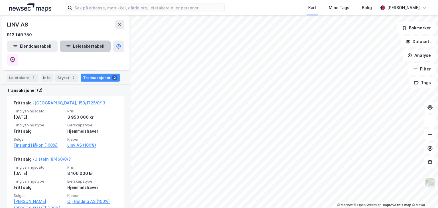
click at [69, 46] on button "Leietakertabell" at bounding box center [85, 46] width 51 height 11
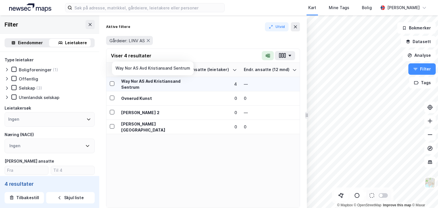
click at [151, 81] on div "Way Nor AS Avd Kristiansand Sentrum" at bounding box center [152, 84] width 62 height 12
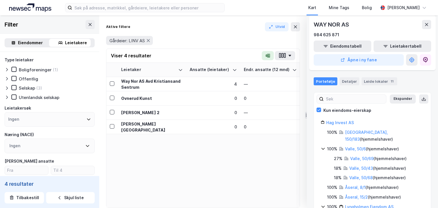
scroll to position [23, 0]
click at [370, 80] on div "Leide lokaler 11" at bounding box center [380, 82] width 36 height 8
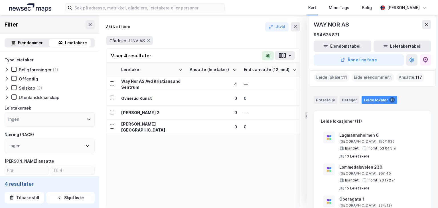
scroll to position [0, 0]
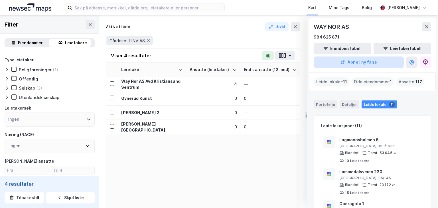
click at [357, 60] on button "Åpne i ny fane" at bounding box center [359, 61] width 90 height 11
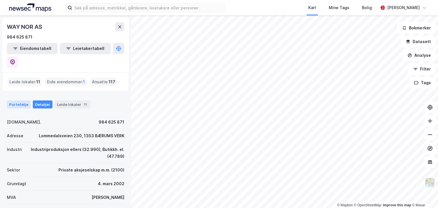
click at [14, 100] on div "Portefølje" at bounding box center [19, 104] width 24 height 8
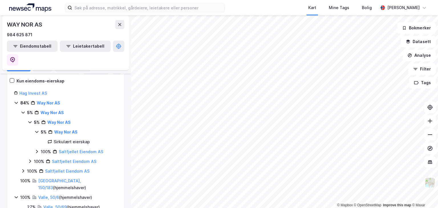
scroll to position [46, 0]
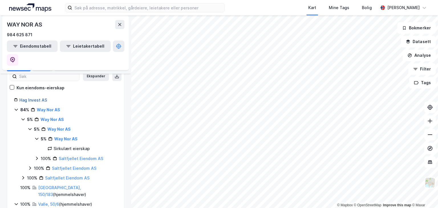
click at [26, 98] on link "Hag Invest AS" at bounding box center [33, 100] width 28 height 5
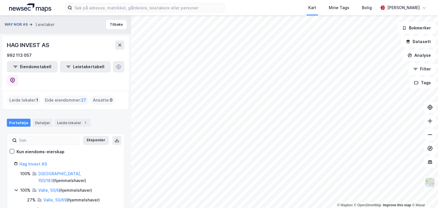
click at [15, 24] on button "WAY NOR AS" at bounding box center [17, 25] width 25 height 6
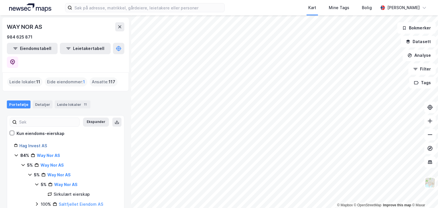
click at [30, 143] on link "Hag Invest AS" at bounding box center [33, 145] width 28 height 5
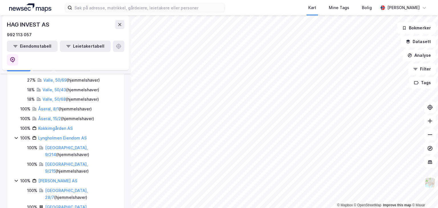
scroll to position [115, 0]
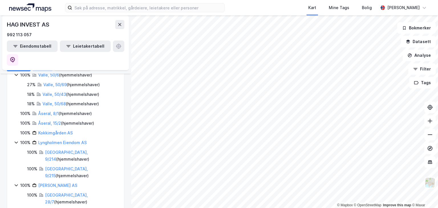
click at [41, 65] on div "Detaljer" at bounding box center [43, 67] width 20 height 8
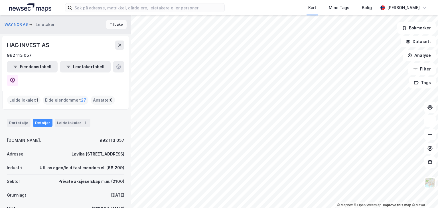
click at [113, 25] on button "Tilbake" at bounding box center [116, 24] width 21 height 9
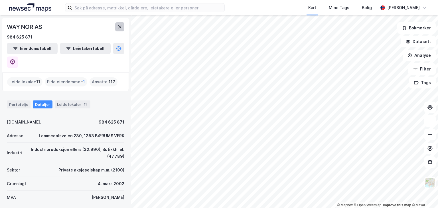
click at [119, 26] on icon at bounding box center [120, 27] width 5 height 5
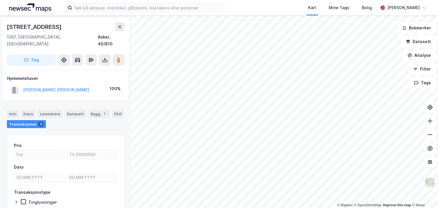
scroll to position [1, 0]
click at [0, 0] on button "[PERSON_NAME] [PERSON_NAME]" at bounding box center [0, 0] width 0 height 0
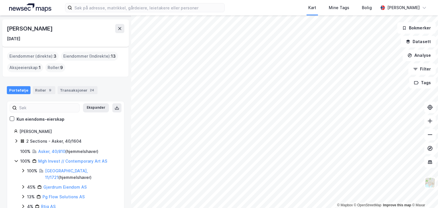
scroll to position [23, 0]
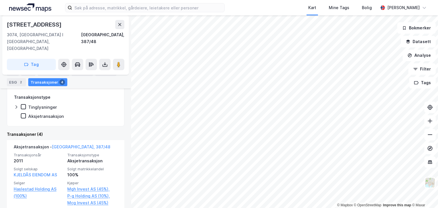
scroll to position [147, 0]
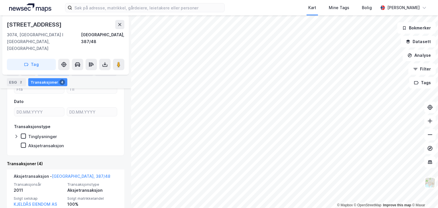
click at [49, 71] on div "Leietakere 2" at bounding box center [54, 72] width 32 height 8
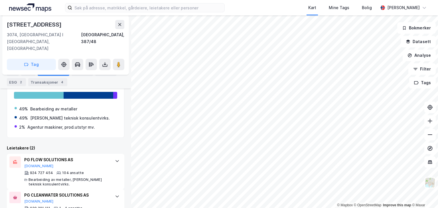
scroll to position [164, 0]
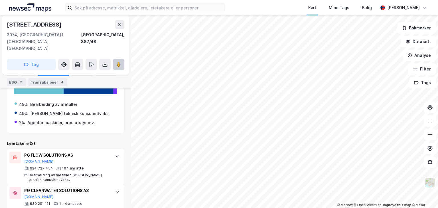
click at [117, 62] on icon at bounding box center [119, 65] width 6 height 6
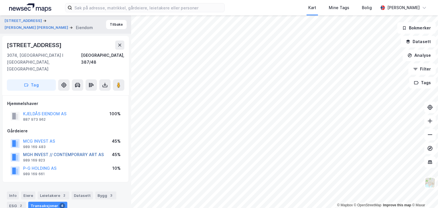
click at [0, 0] on button "MGH INVEST // CONTEMPORARY ART AS" at bounding box center [0, 0] width 0 height 0
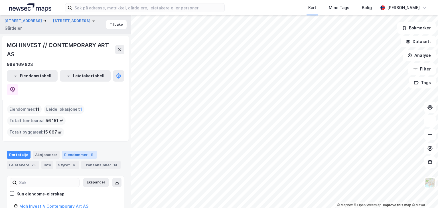
click at [76, 151] on div "Eiendommer 11" at bounding box center [79, 155] width 35 height 8
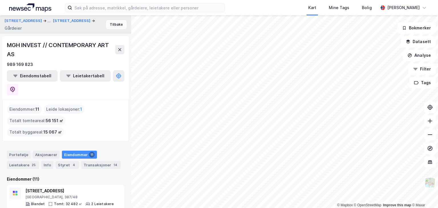
click at [110, 26] on button "Tilbake" at bounding box center [116, 24] width 21 height 9
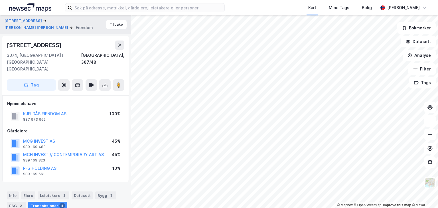
scroll to position [2, 0]
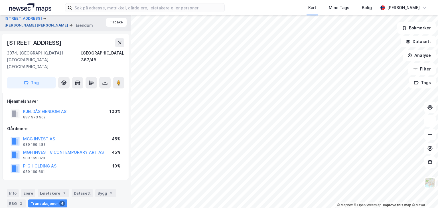
click at [24, 24] on button "[PERSON_NAME] [PERSON_NAME]" at bounding box center [37, 26] width 65 height 6
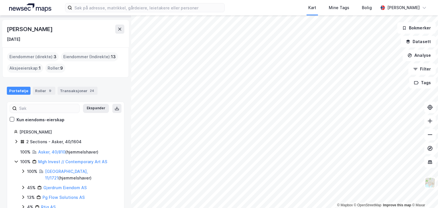
scroll to position [25, 0]
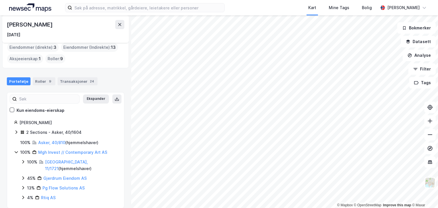
click at [17, 131] on icon at bounding box center [16, 132] width 5 height 5
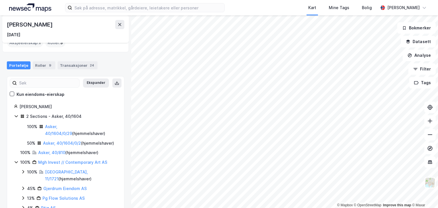
scroll to position [48, 0]
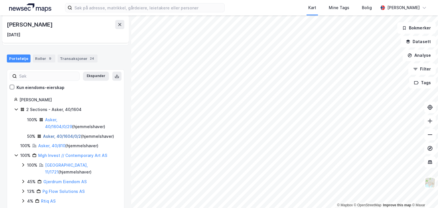
click at [66, 135] on link "Asker, 40/1604/0/2" at bounding box center [62, 136] width 38 height 5
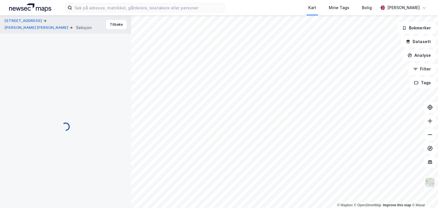
scroll to position [2, 0]
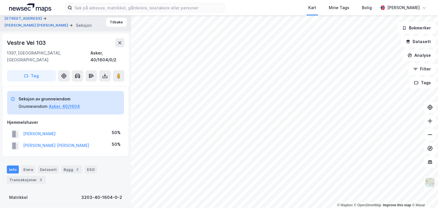
drag, startPoint x: 104, startPoint y: 163, endPoint x: 108, endPoint y: 161, distance: 5.0
click at [108, 165] on div "Info Eiere Datasett Bygg 2 ESG Transaksjoner 3" at bounding box center [66, 174] width 118 height 18
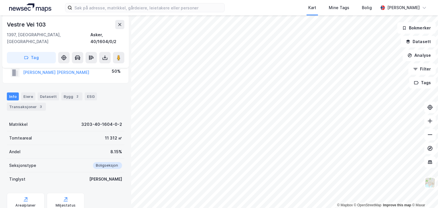
scroll to position [67, 0]
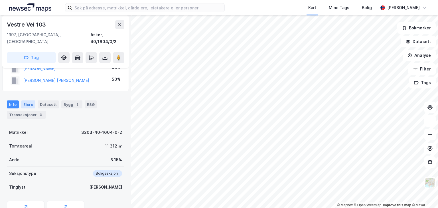
click at [26, 100] on div "Eiere" at bounding box center [28, 104] width 14 height 8
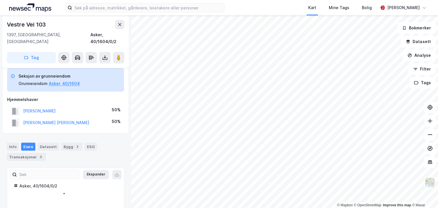
scroll to position [42, 0]
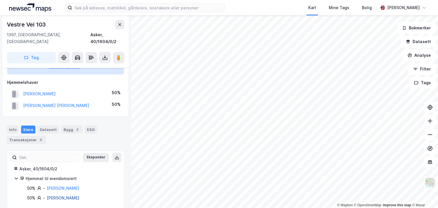
click at [65, 195] on link "[PERSON_NAME]" at bounding box center [63, 197] width 33 height 5
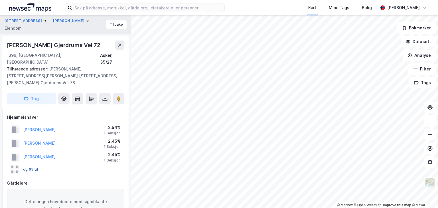
click at [0, 0] on button "og 65 til" at bounding box center [0, 0] width 0 height 0
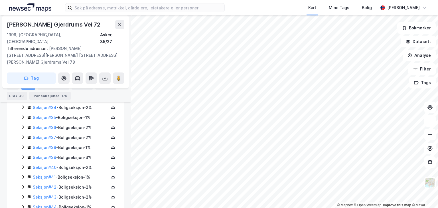
scroll to position [565, 0]
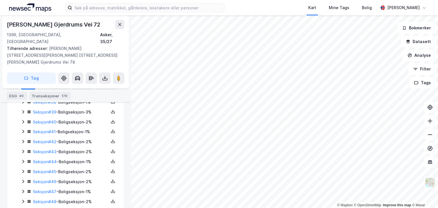
click at [24, 200] on icon at bounding box center [23, 201] width 2 height 3
click at [22, 189] on icon at bounding box center [23, 191] width 5 height 5
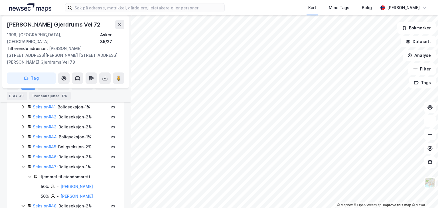
scroll to position [500, 0]
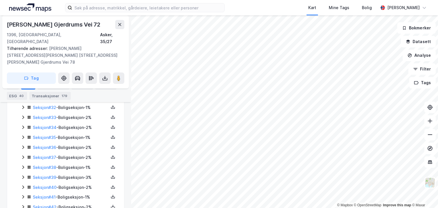
click at [24, 165] on icon at bounding box center [23, 167] width 5 height 5
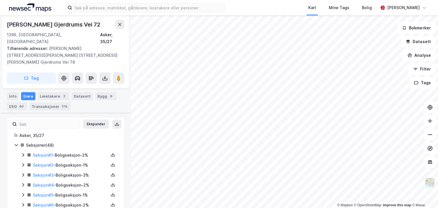
scroll to position [139, 0]
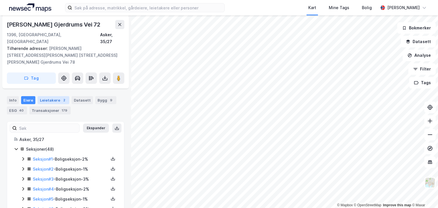
click at [49, 96] on div "Leietakere 2" at bounding box center [54, 100] width 32 height 8
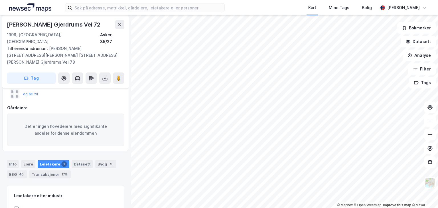
scroll to position [71, 0]
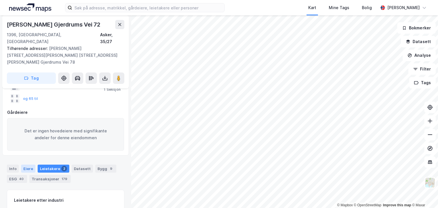
click at [27, 165] on div "Eiere" at bounding box center [28, 169] width 14 height 8
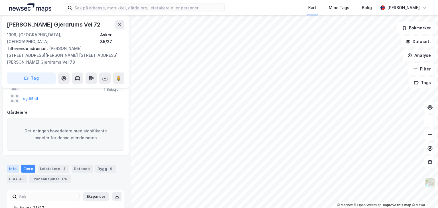
click at [11, 165] on div "Info" at bounding box center [13, 169] width 12 height 8
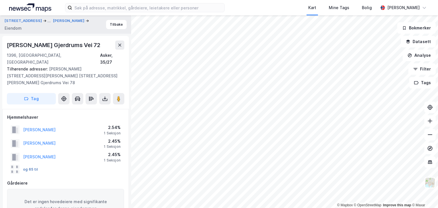
click at [0, 0] on button "og 65 til" at bounding box center [0, 0] width 0 height 0
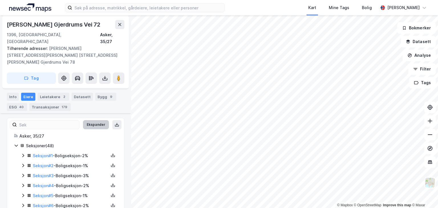
click at [90, 120] on button "Ekspander" at bounding box center [96, 124] width 26 height 9
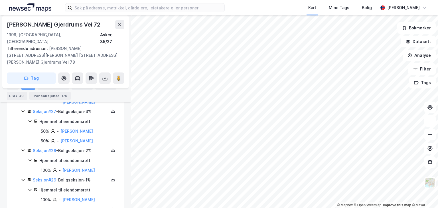
scroll to position [1033, 0]
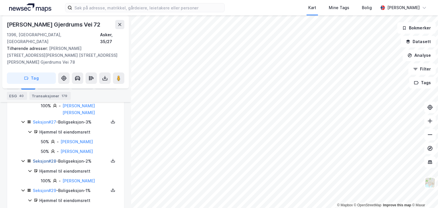
click at [42, 159] on link "Seksjon # 28" at bounding box center [44, 161] width 23 height 5
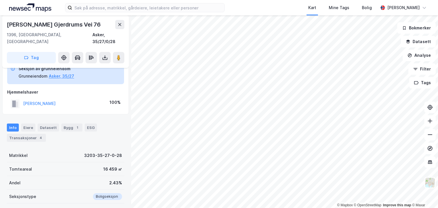
scroll to position [32, 0]
click at [119, 23] on icon at bounding box center [120, 24] width 5 height 5
